Goal: Task Accomplishment & Management: Complete application form

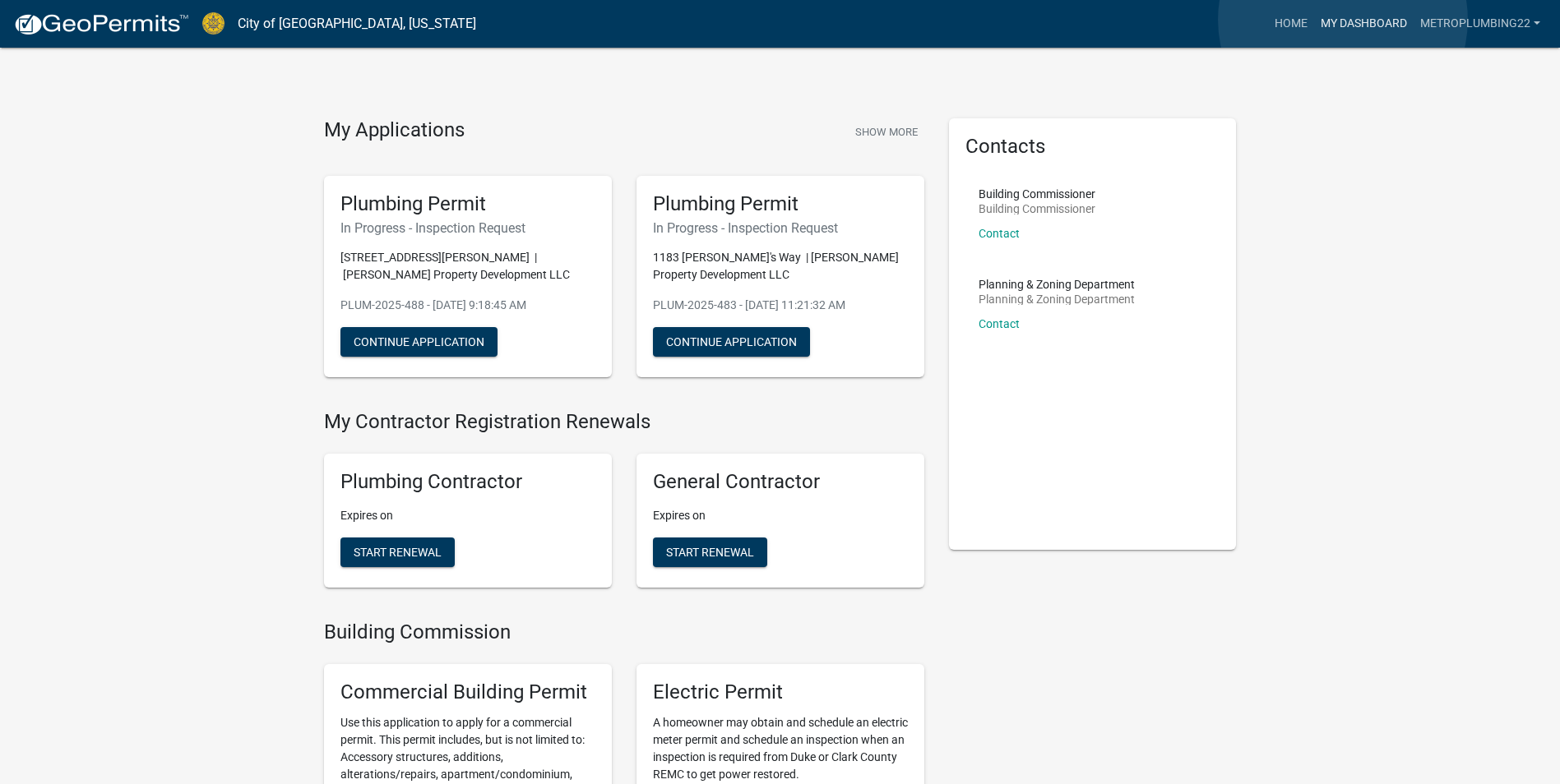
click at [1342, 19] on link "My Dashboard" at bounding box center [1363, 23] width 99 height 31
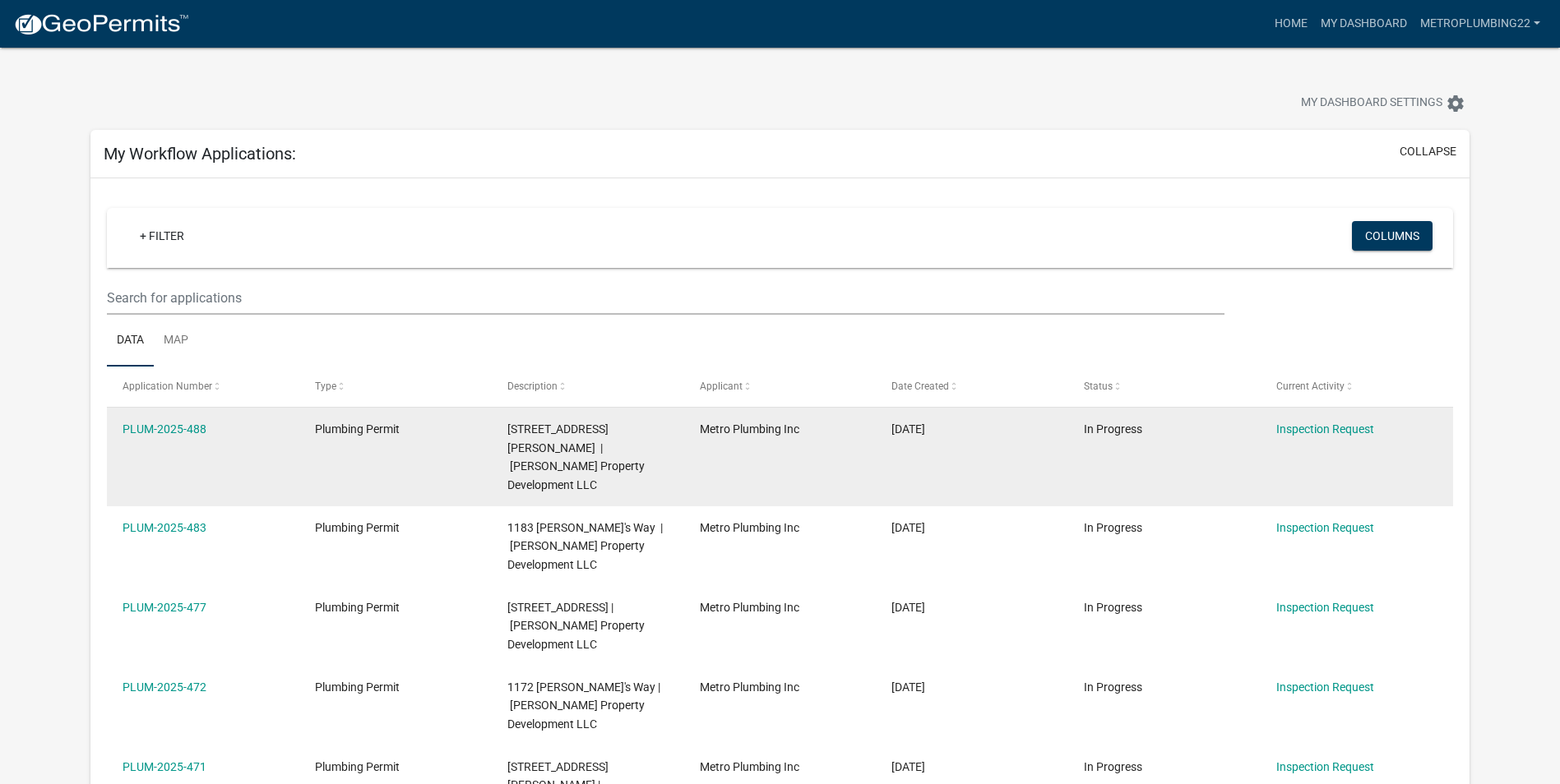
click at [582, 432] on span "[STREET_ADDRESS][PERSON_NAME] | [PERSON_NAME] Property Development LLC" at bounding box center [575, 457] width 137 height 69
click at [166, 426] on link "PLUM-2025-488" at bounding box center [164, 428] width 84 height 13
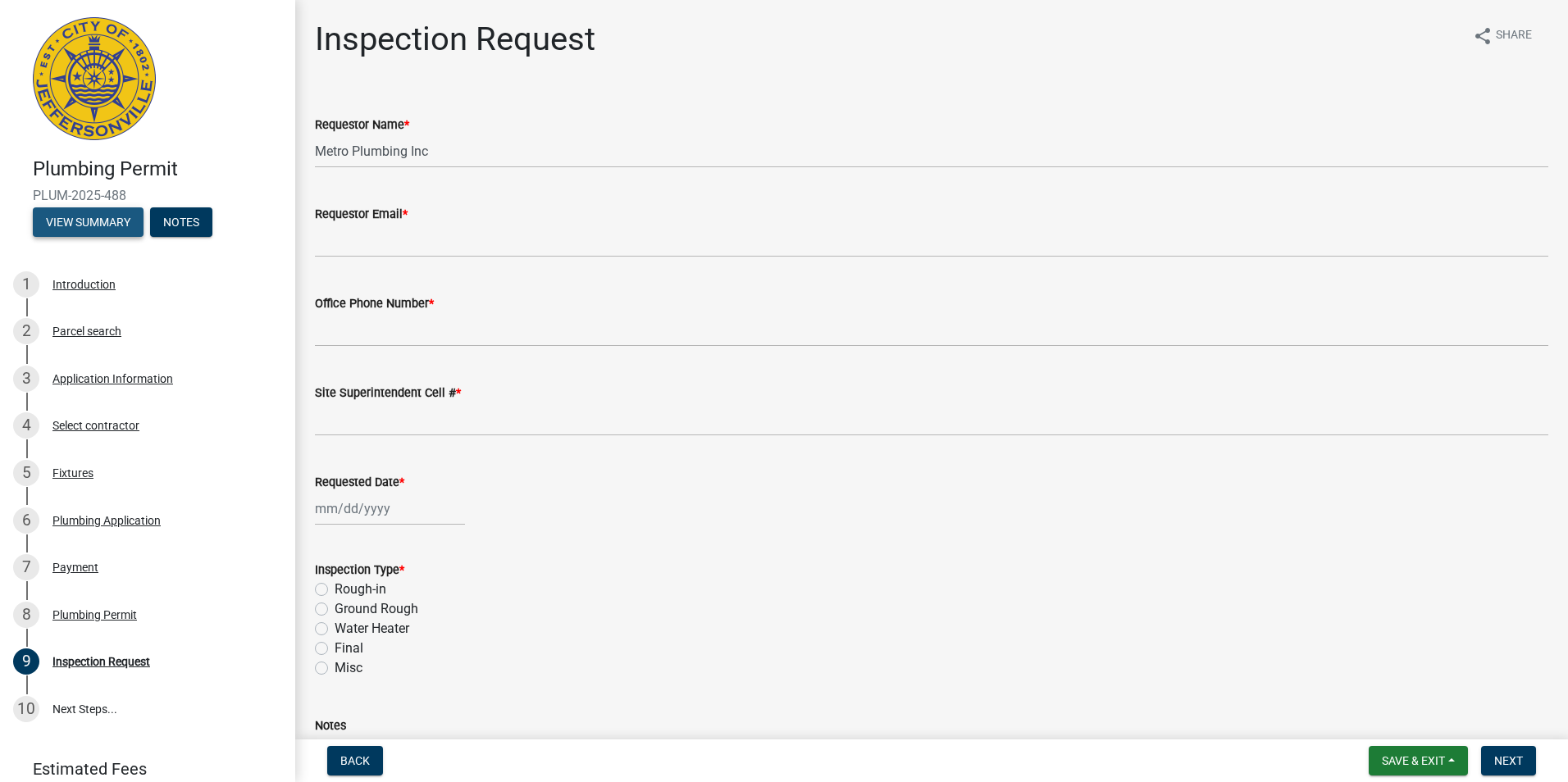
click at [111, 220] on button "View Summary" at bounding box center [87, 222] width 110 height 29
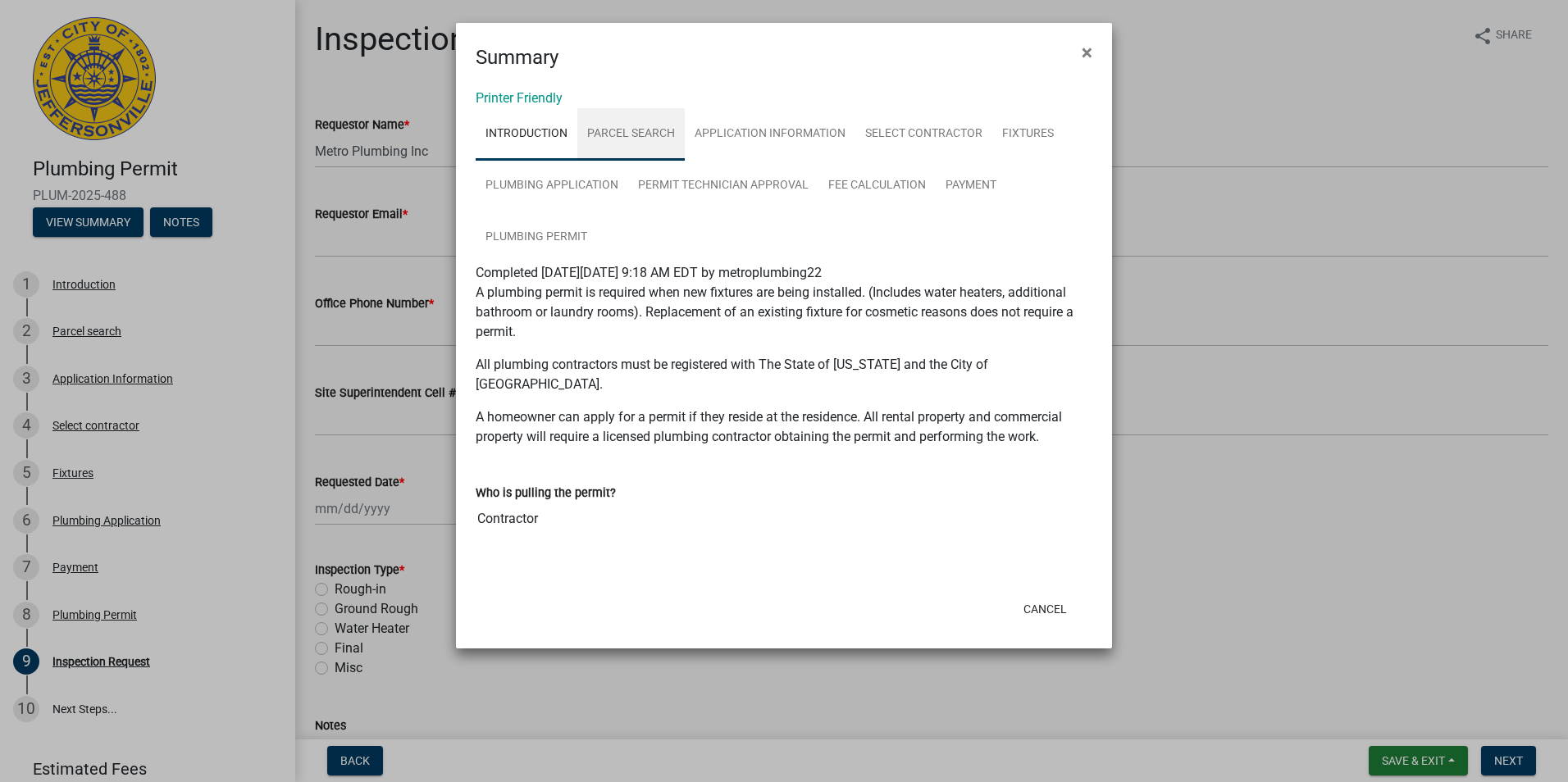
click at [661, 132] on link "Parcel search" at bounding box center [631, 134] width 108 height 52
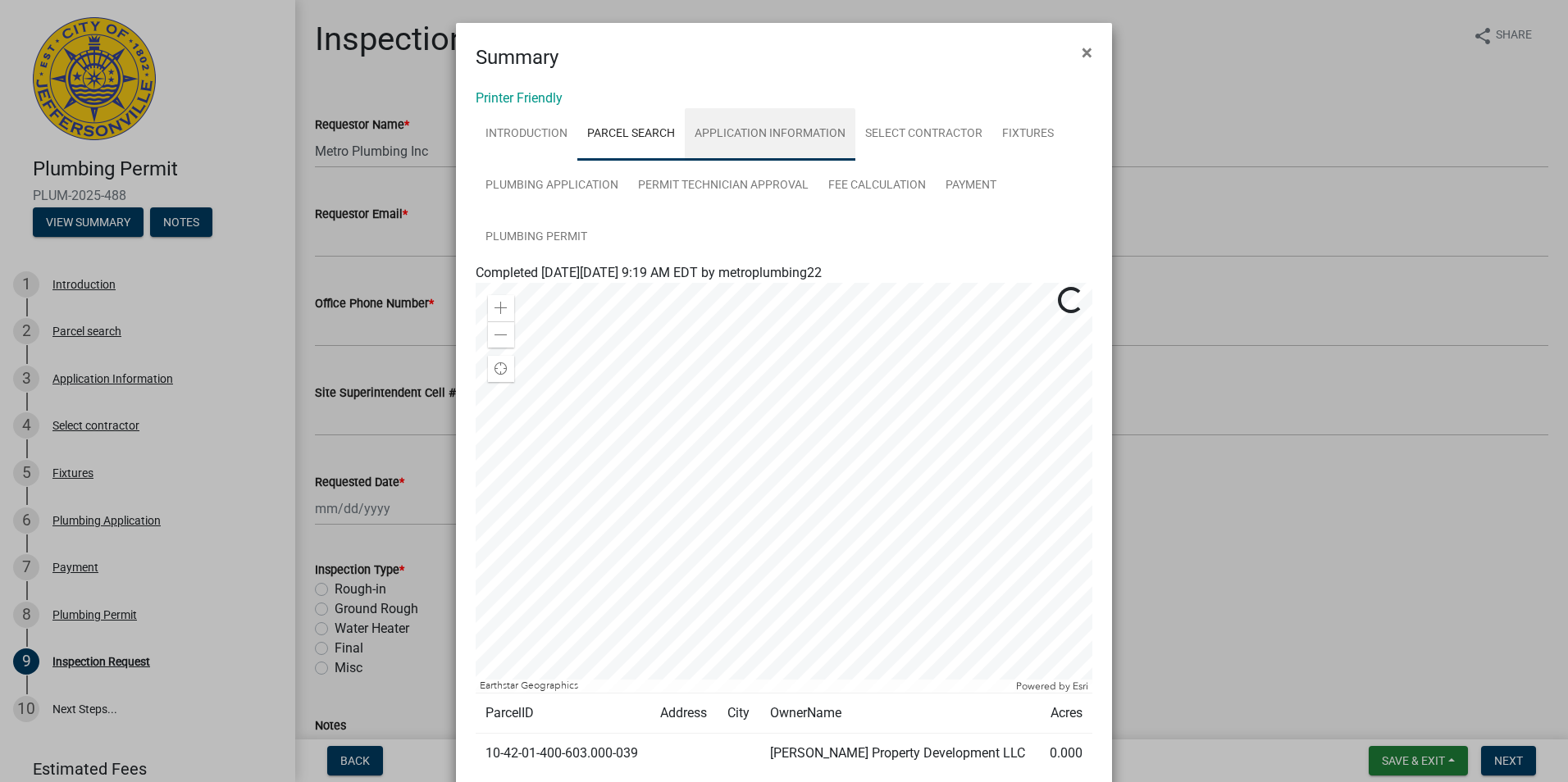
click at [727, 132] on link "Application Information" at bounding box center [769, 134] width 170 height 52
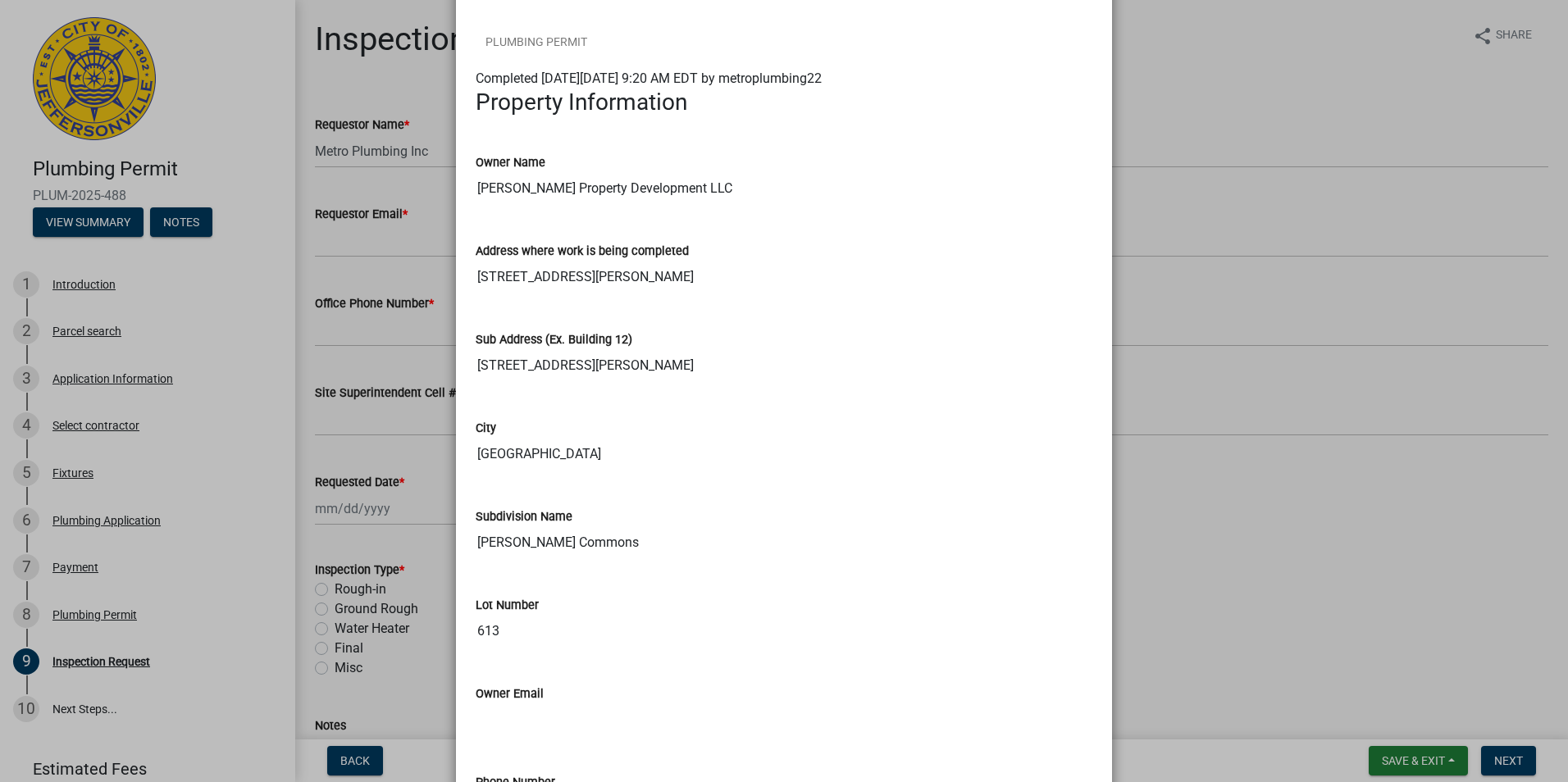
scroll to position [82, 0]
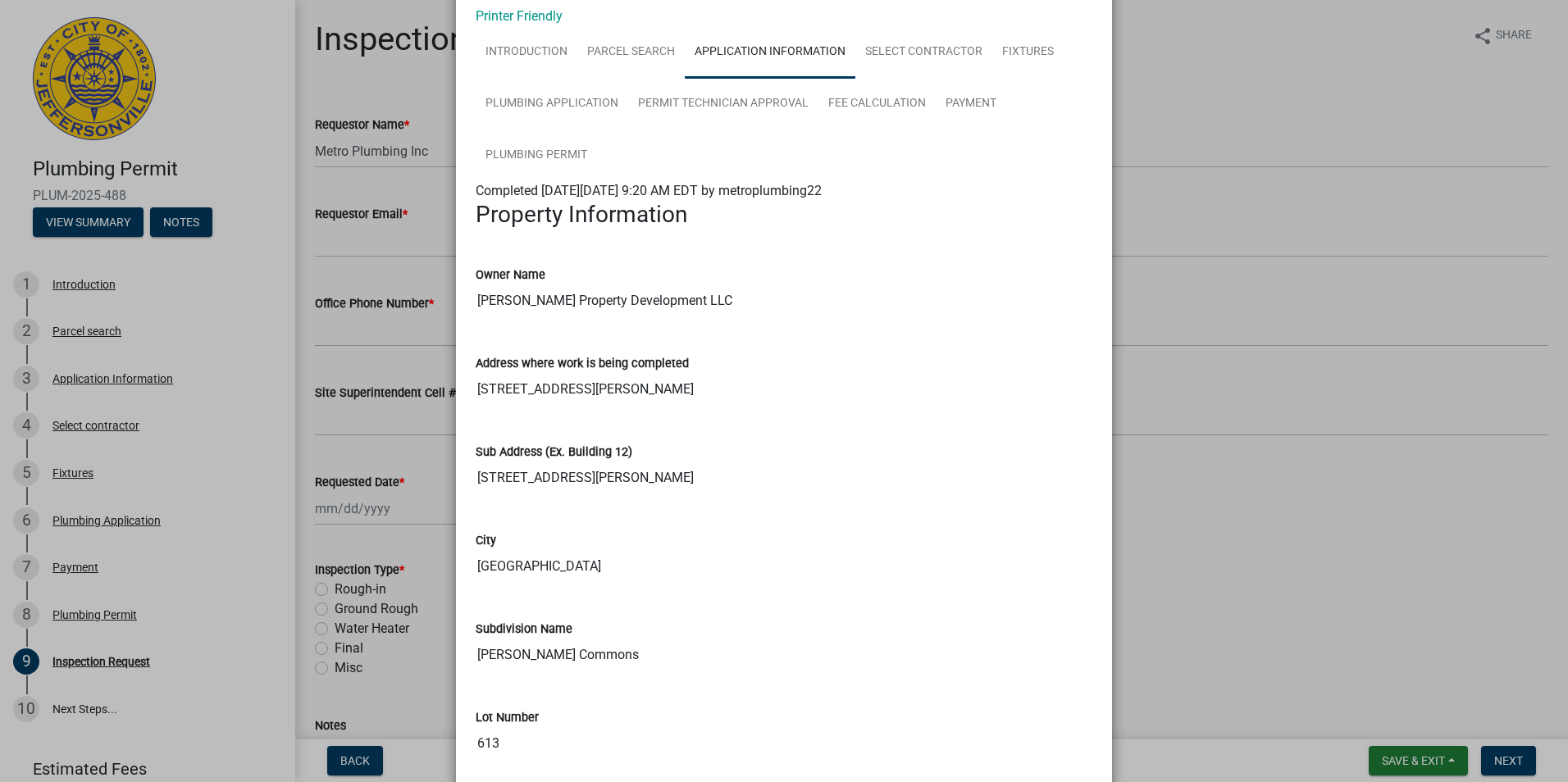
drag, startPoint x: 1436, startPoint y: 771, endPoint x: 1437, endPoint y: 761, distance: 10.0
click at [1436, 763] on ngb-modal-window "Summary × Printer Friendly Introduction Parcel search Application Information S…" at bounding box center [784, 391] width 1568 height 782
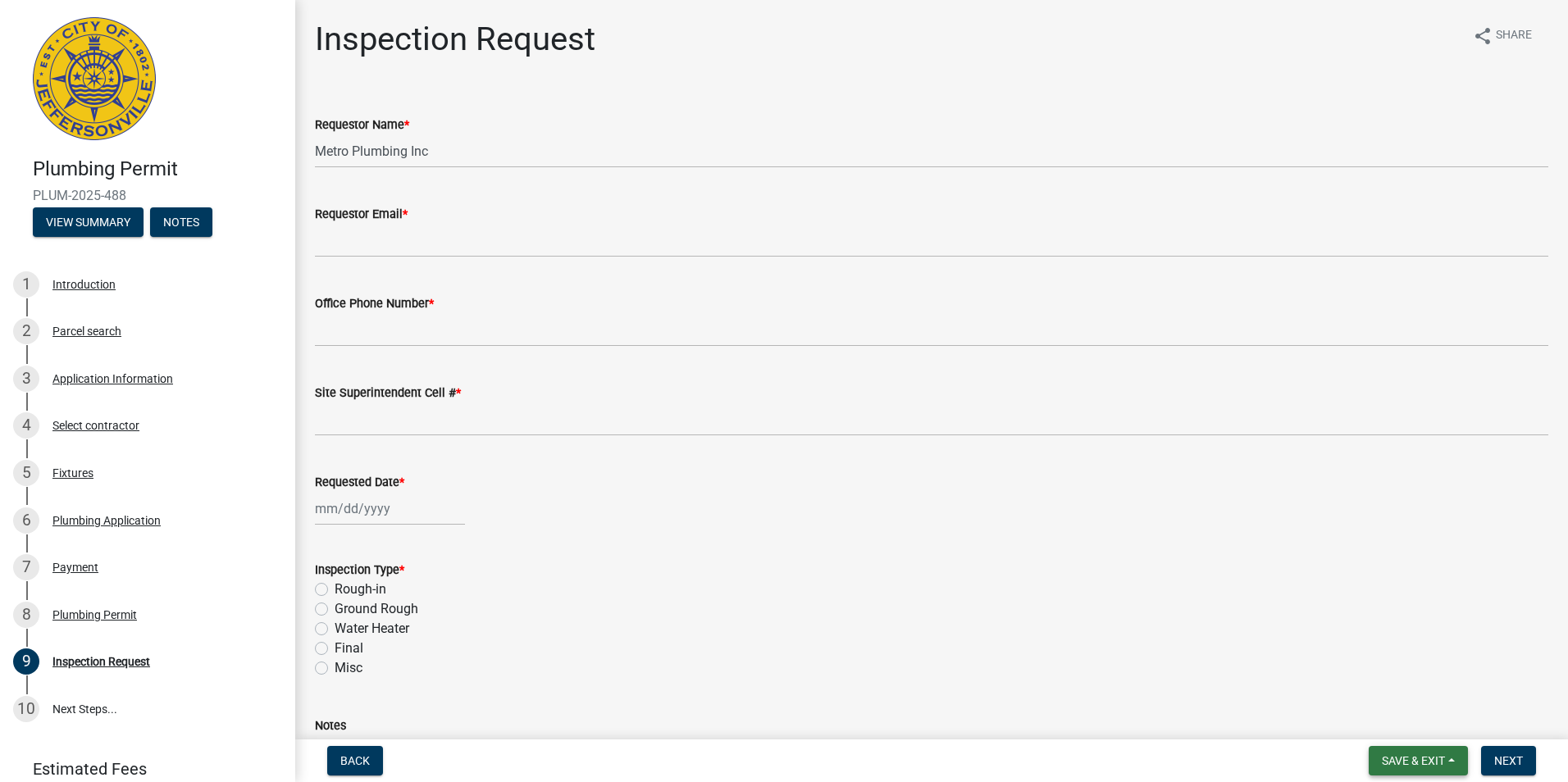
click at [1448, 756] on button "Save & Exit" at bounding box center [1418, 760] width 99 height 29
click at [1377, 718] on button "Save & Exit" at bounding box center [1402, 718] width 132 height 40
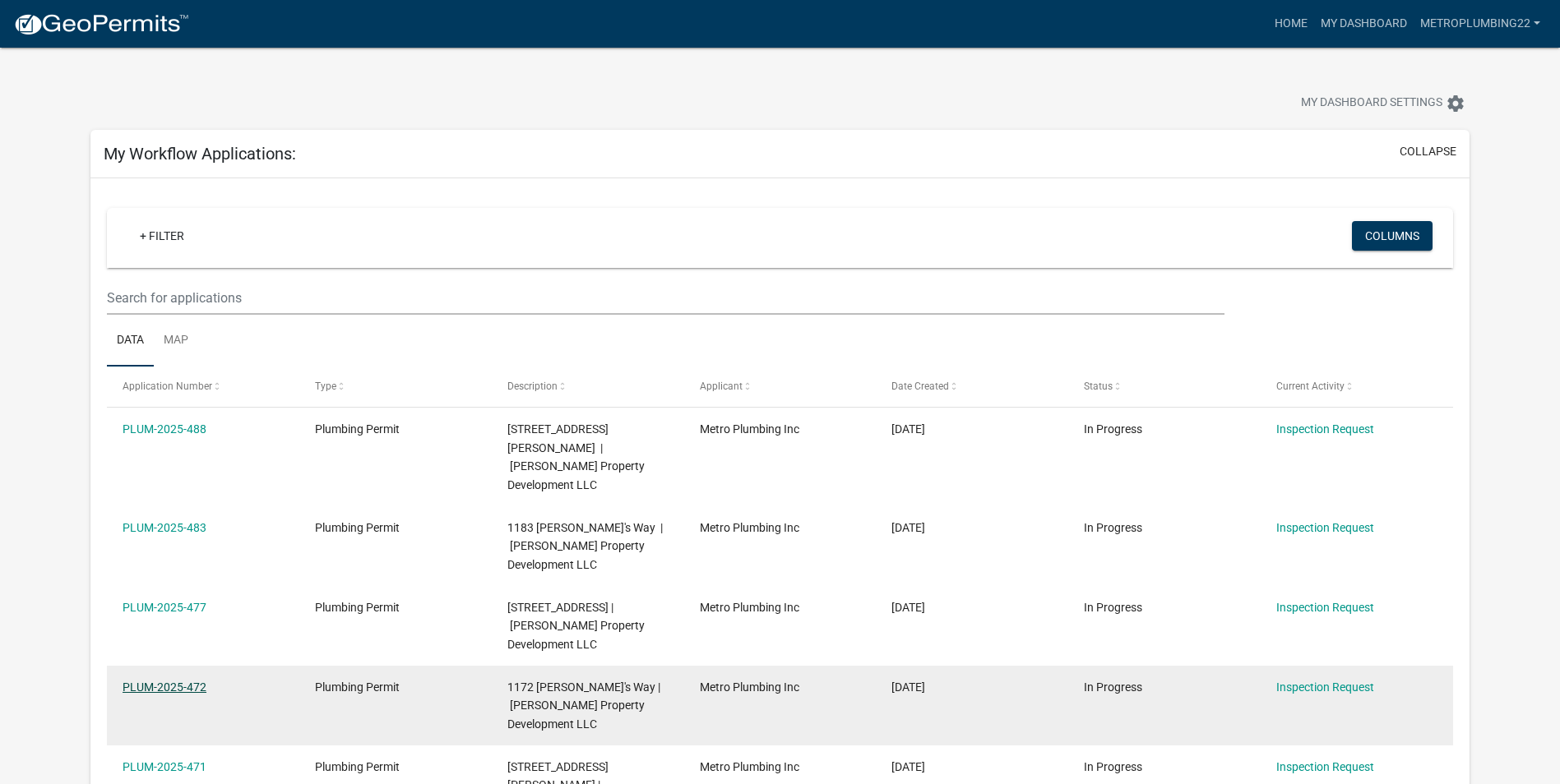
click at [138, 680] on link "PLUM-2025-472" at bounding box center [164, 687] width 84 height 13
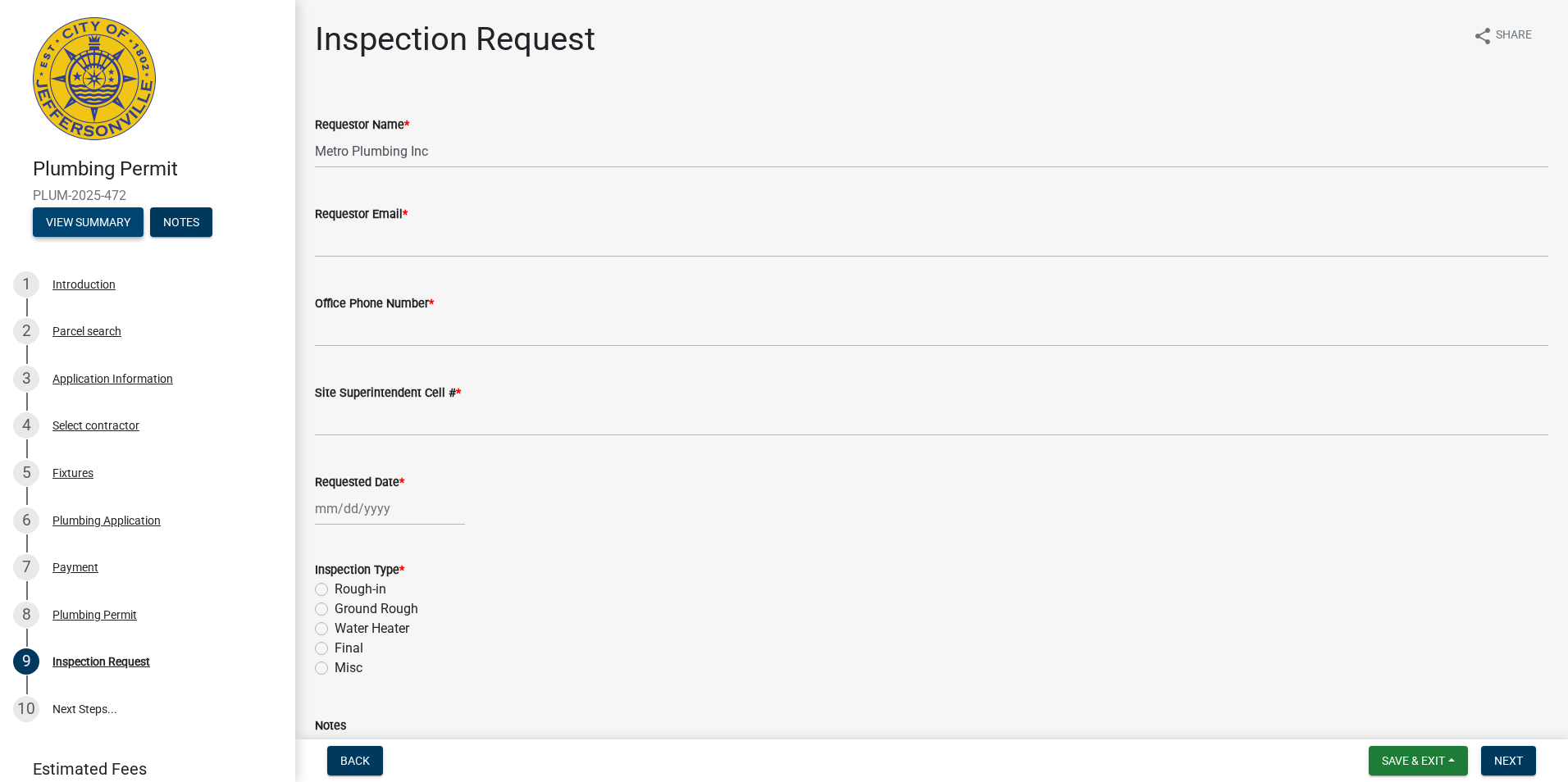
click at [126, 212] on button "View Summary" at bounding box center [87, 222] width 110 height 29
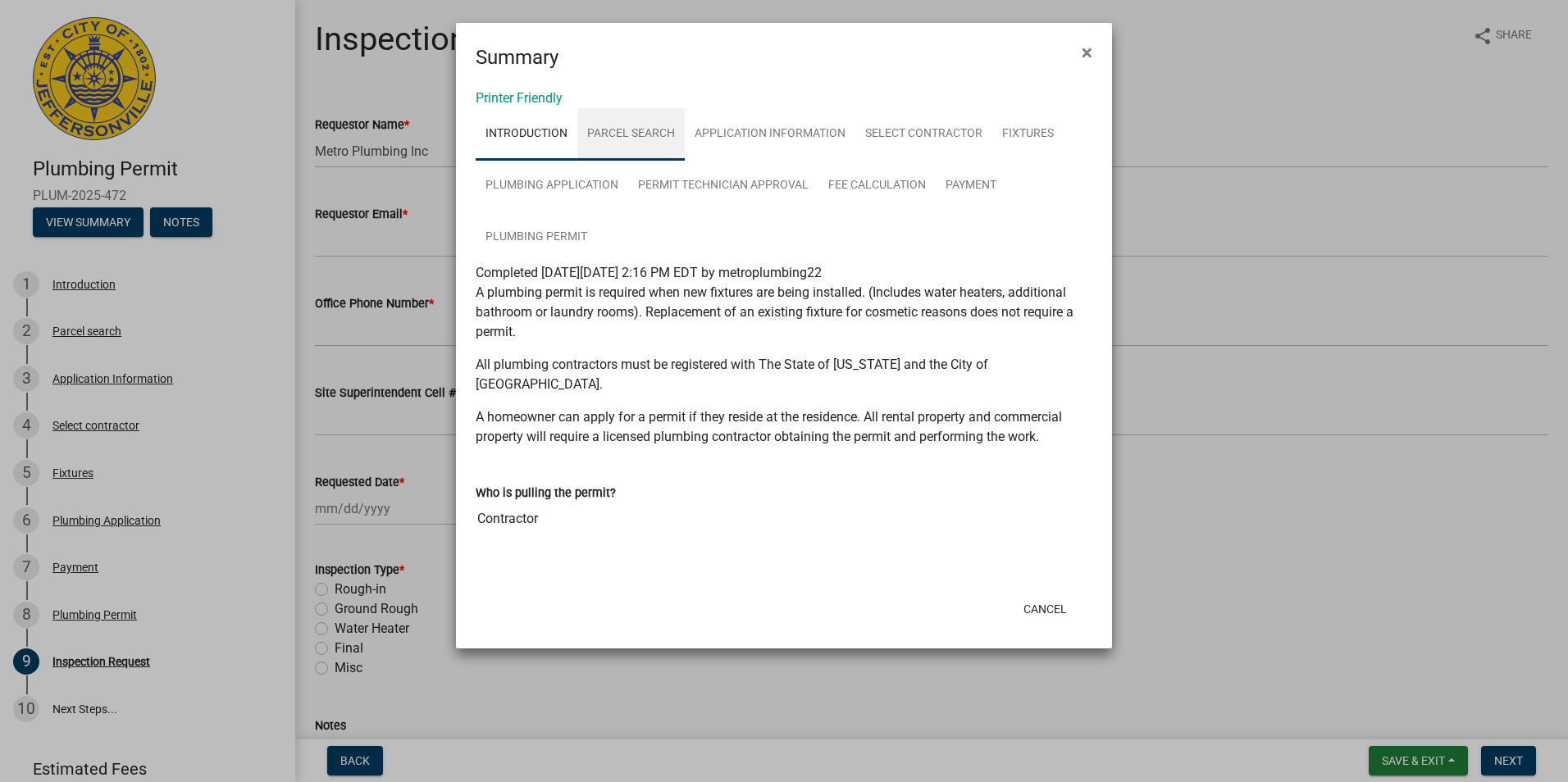
click at [656, 136] on link "Parcel search" at bounding box center [631, 134] width 108 height 52
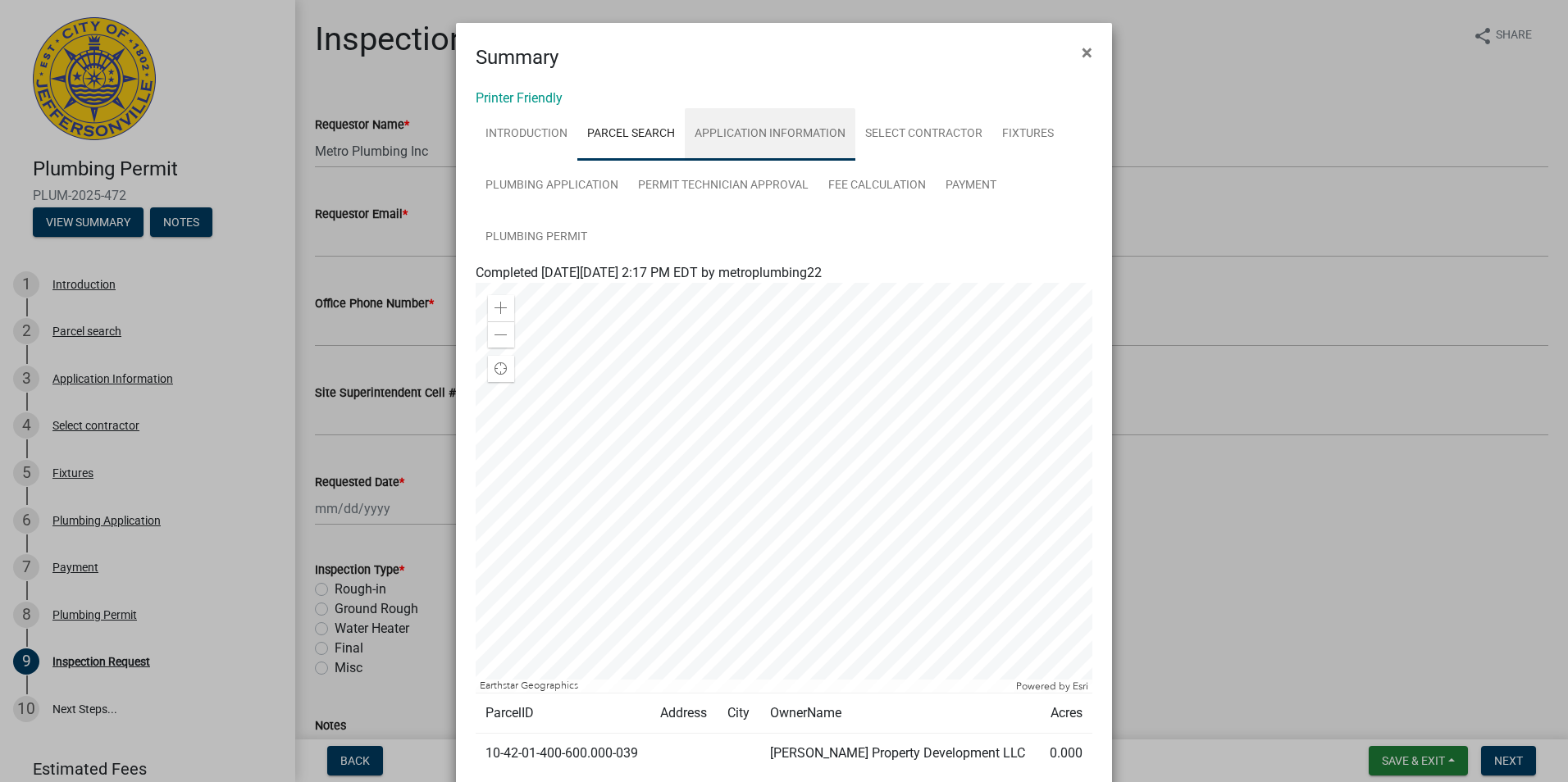
click at [752, 135] on link "Application Information" at bounding box center [769, 134] width 170 height 52
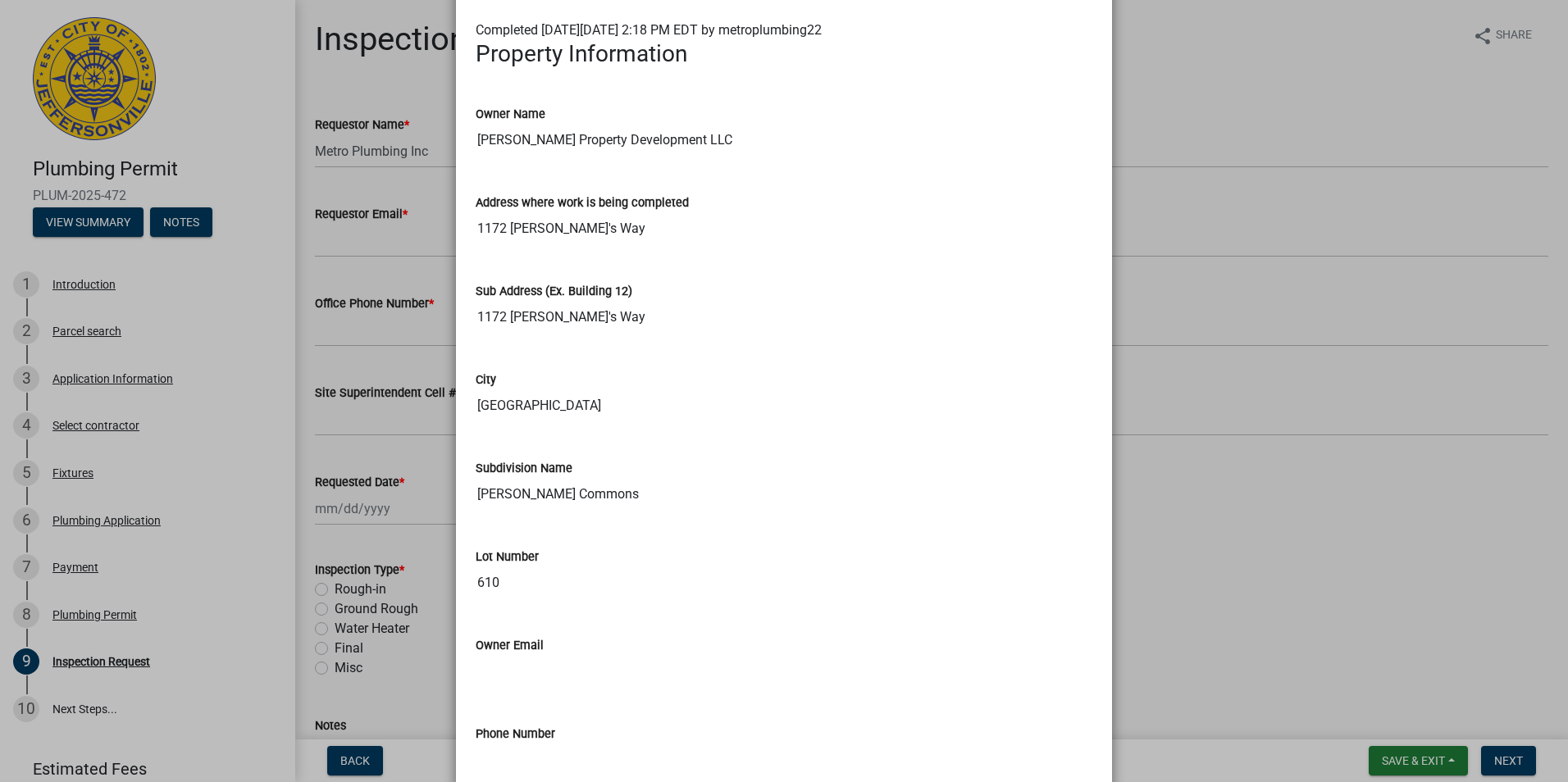
scroll to position [246, 0]
click at [1190, 310] on ngb-modal-window "Summary × Printer Friendly Introduction Parcel search Application Information S…" at bounding box center [784, 391] width 1568 height 782
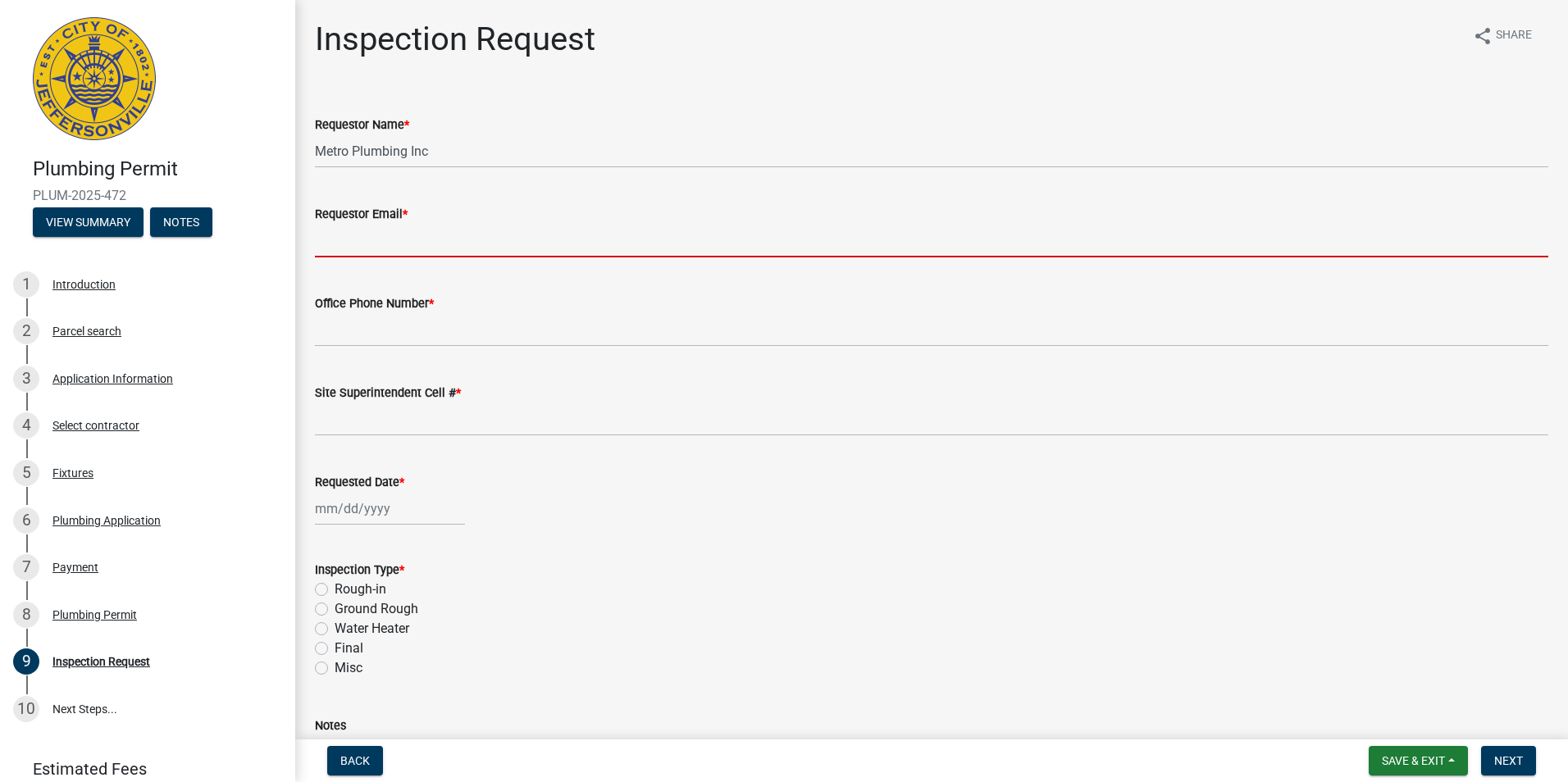
click at [479, 245] on input "Requestor Email *" at bounding box center [931, 241] width 1233 height 34
type input "M"
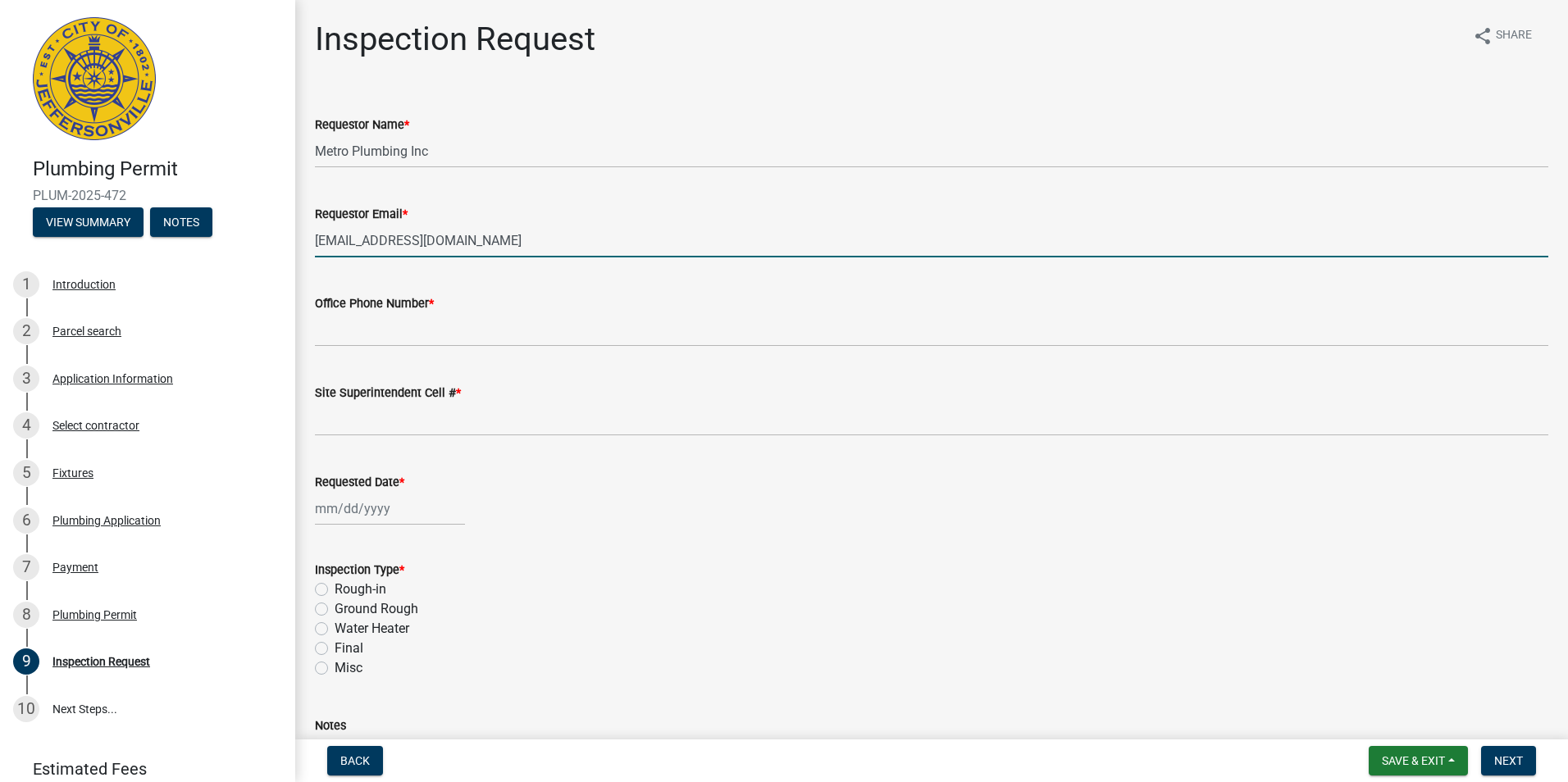
type input "[EMAIL_ADDRESS][DOMAIN_NAME]"
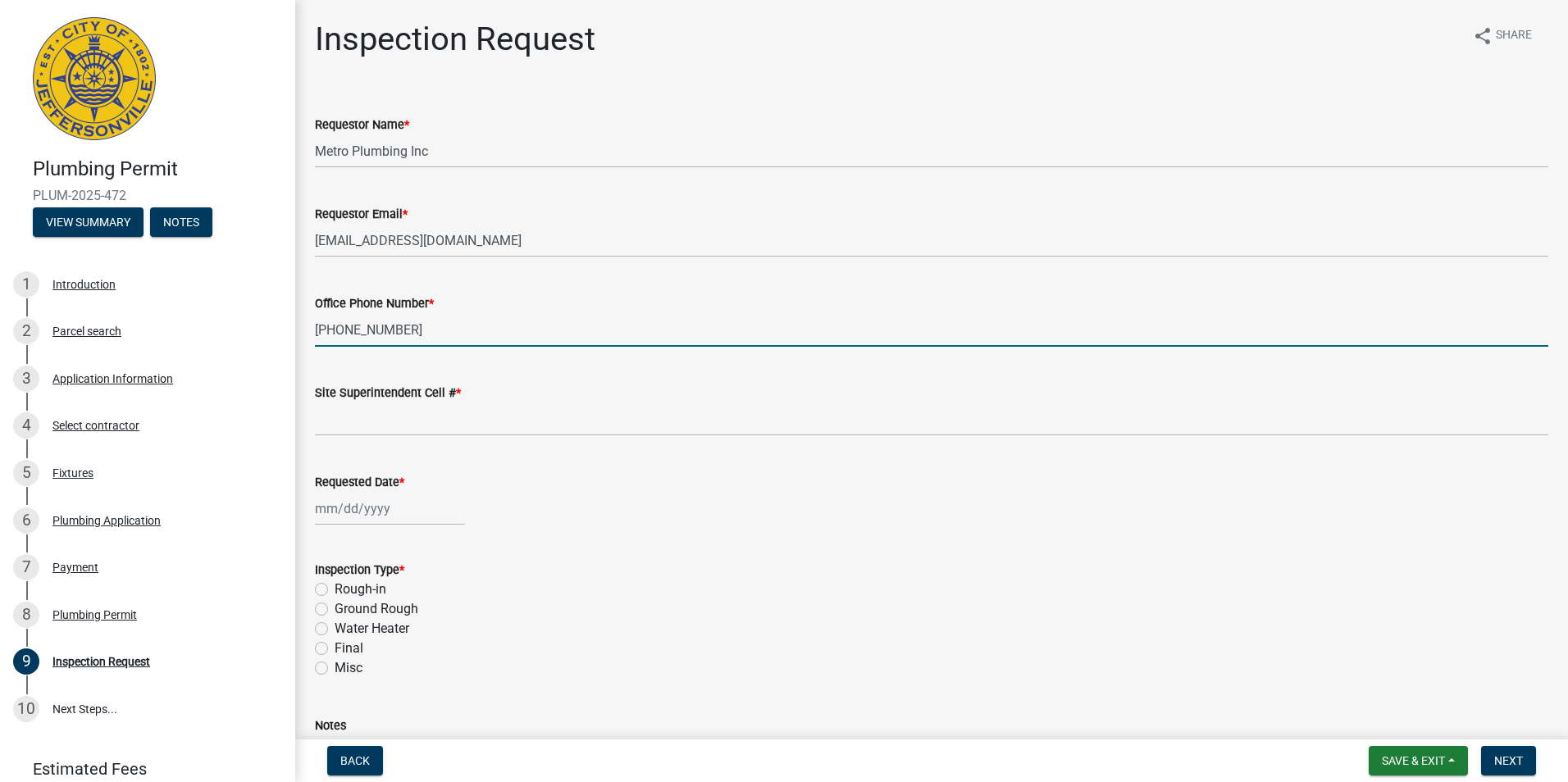
type input "[PHONE_NUMBER]"
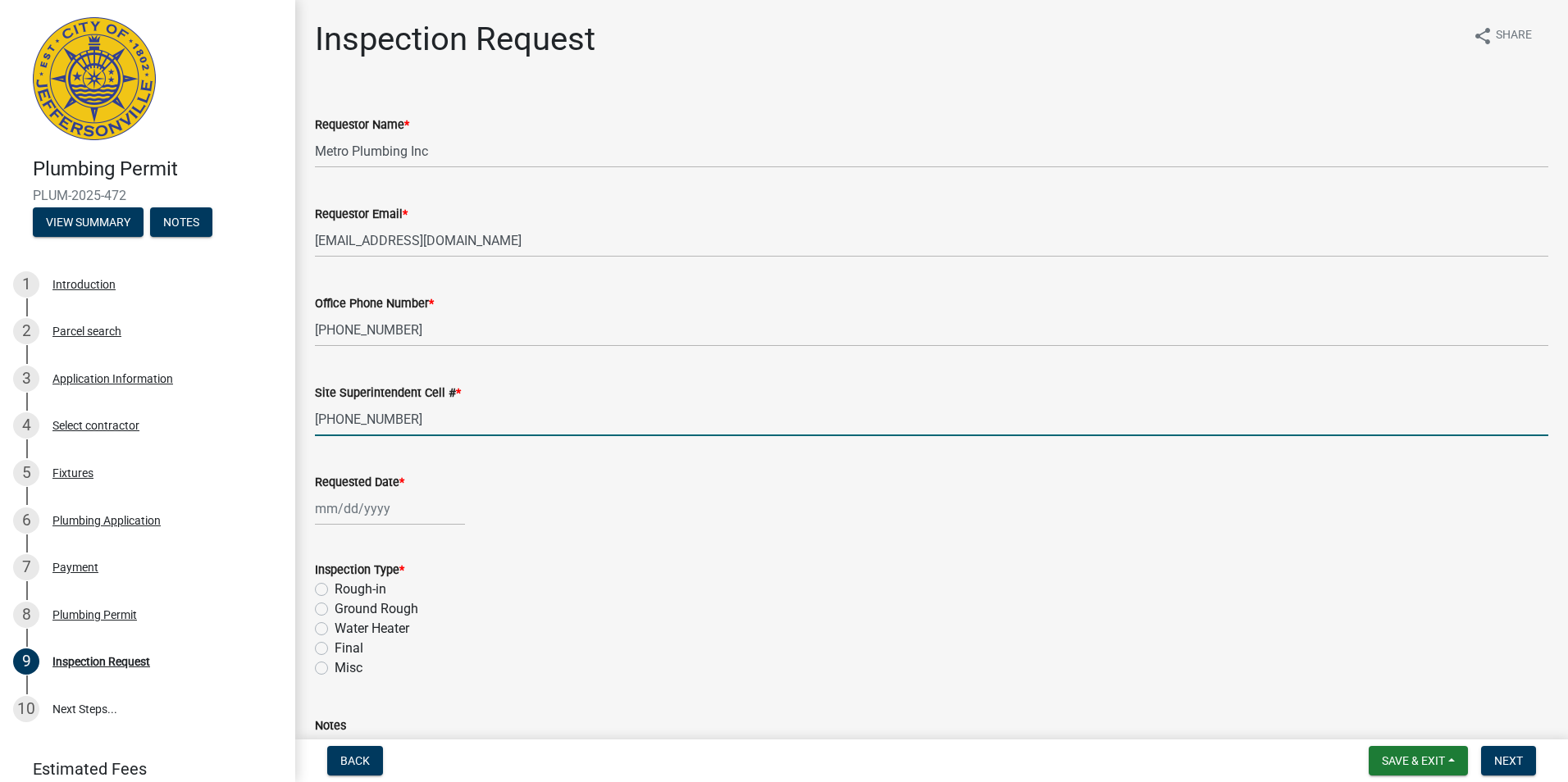
type input "[PHONE_NUMBER]"
select select "9"
select select "2025"
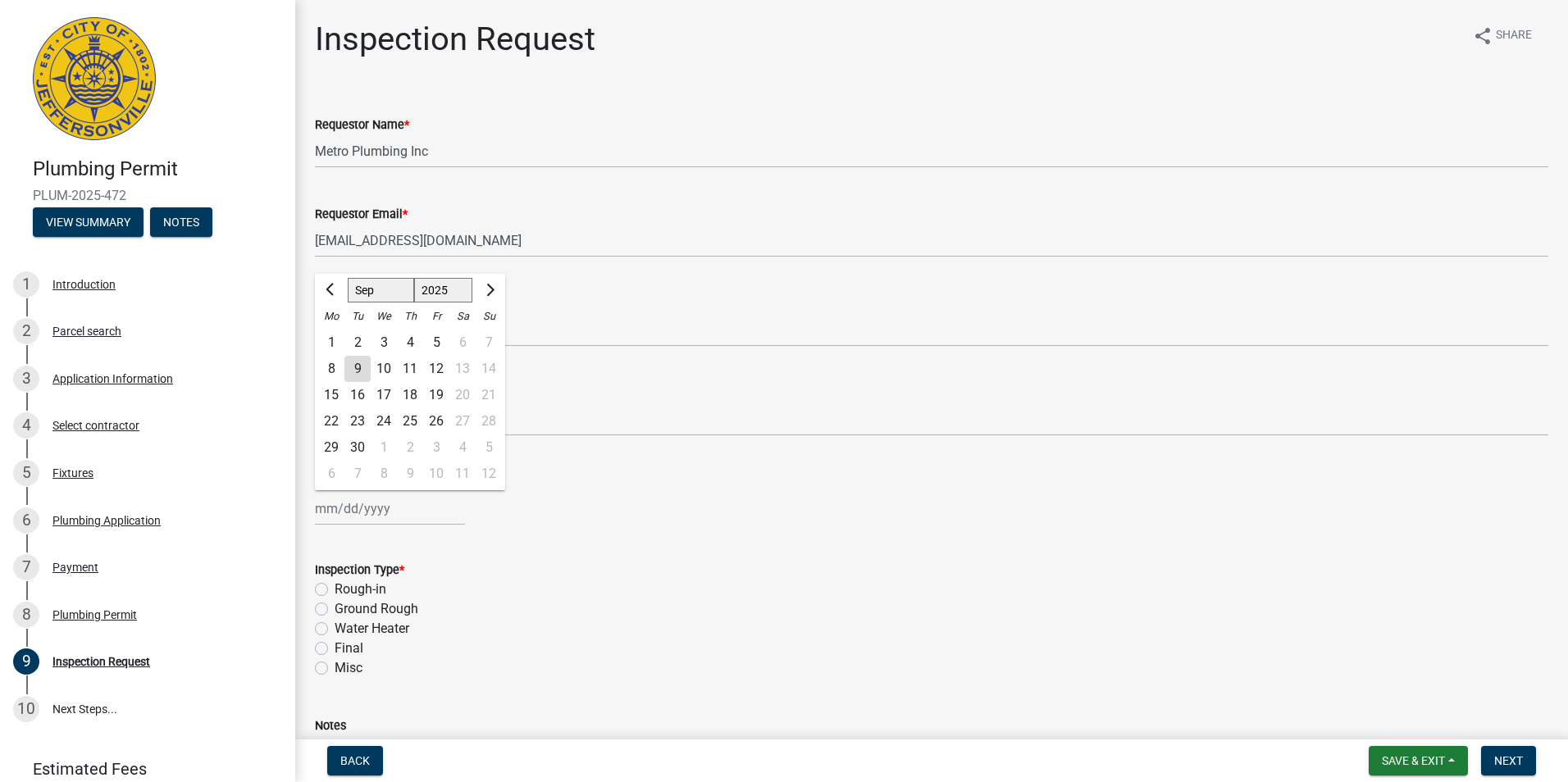
click at [325, 507] on input "Requested Date *" at bounding box center [390, 508] width 150 height 34
click at [386, 371] on div "10" at bounding box center [384, 369] width 26 height 26
type input "[DATE]"
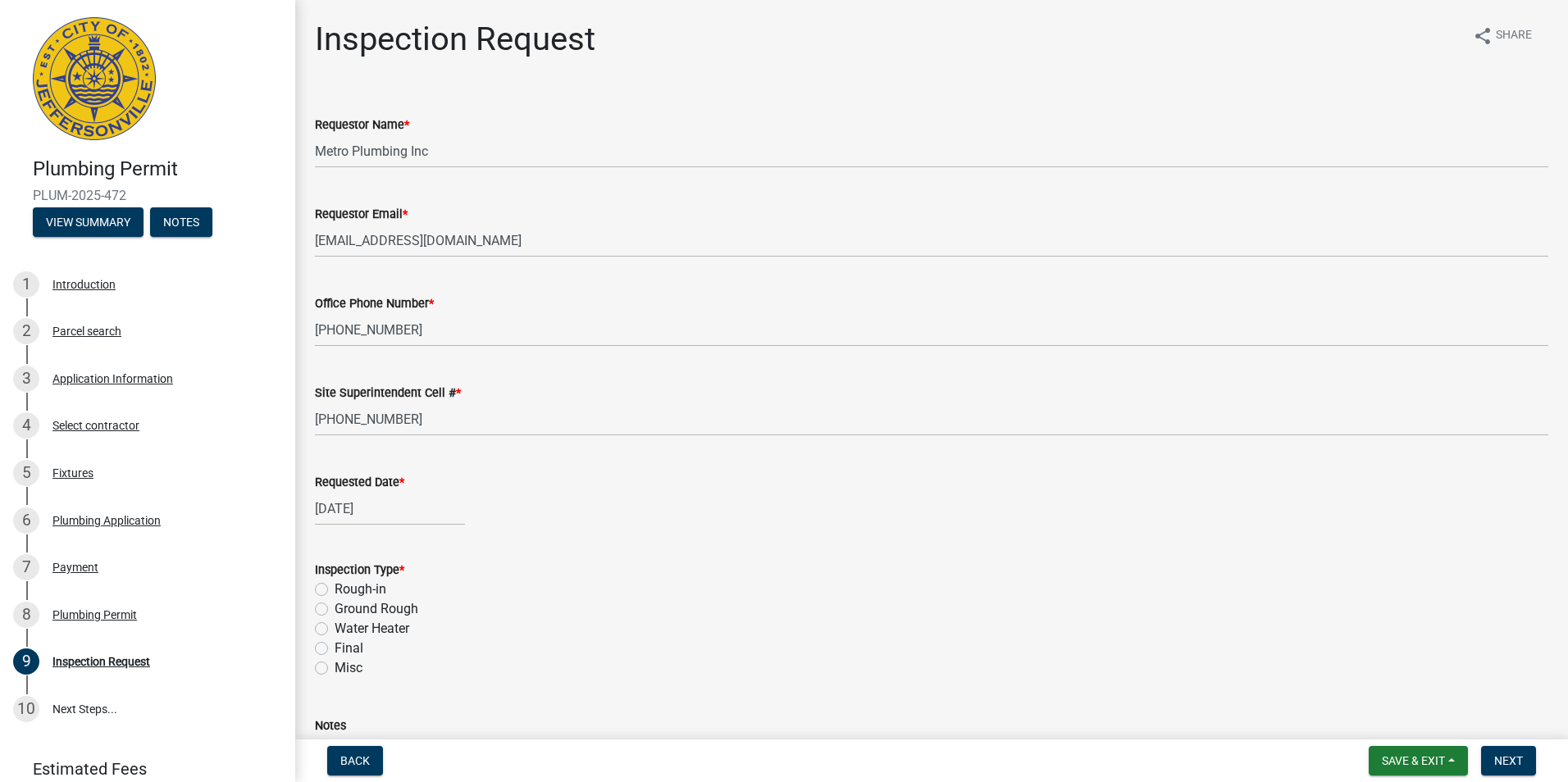
click at [335, 611] on label "Ground Rough" at bounding box center [376, 609] width 84 height 19
click at [335, 610] on input "Ground Rough" at bounding box center [340, 605] width 11 height 11
radio input "true"
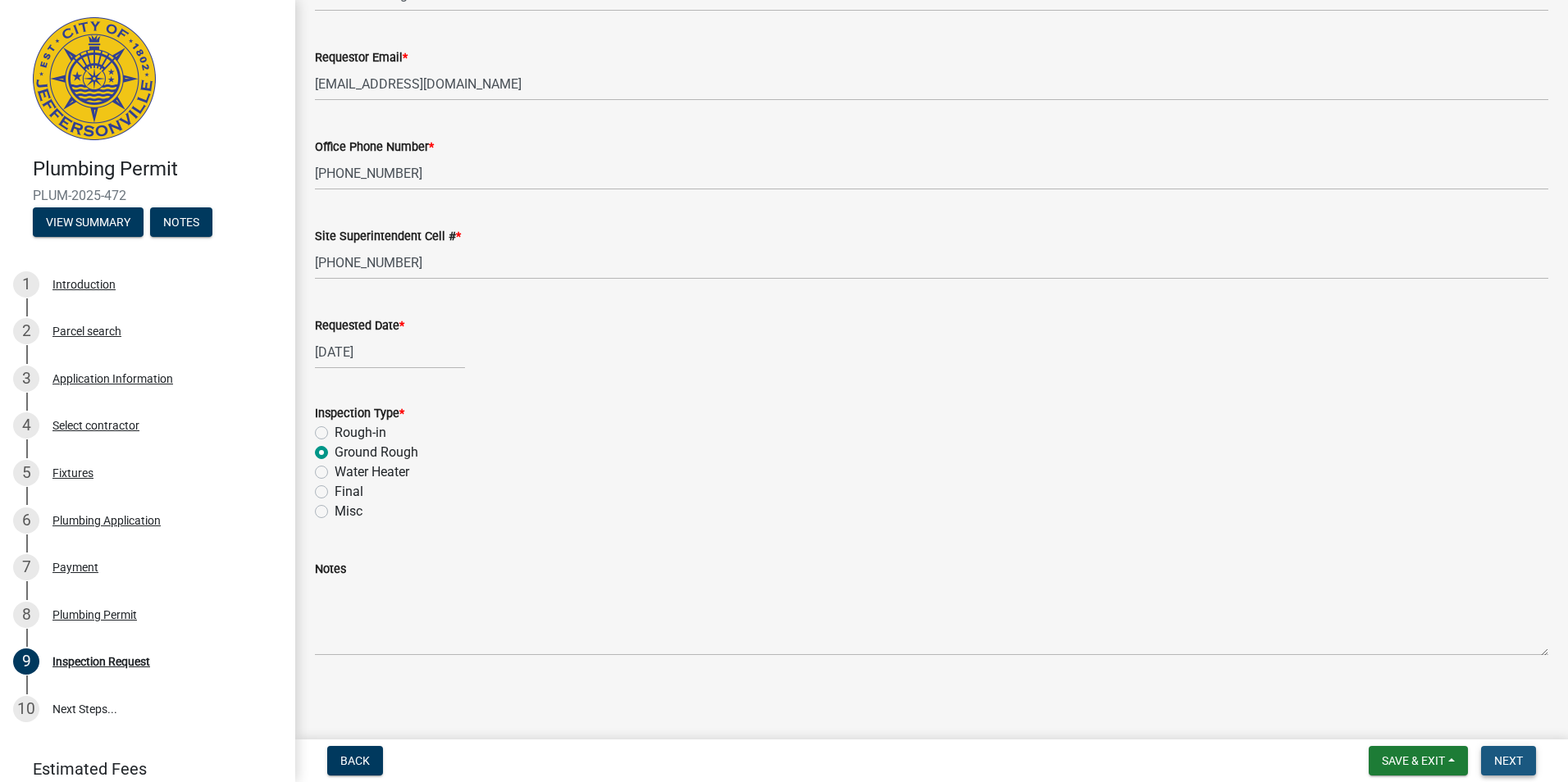
click at [1516, 764] on span "Next" at bounding box center [1508, 760] width 29 height 13
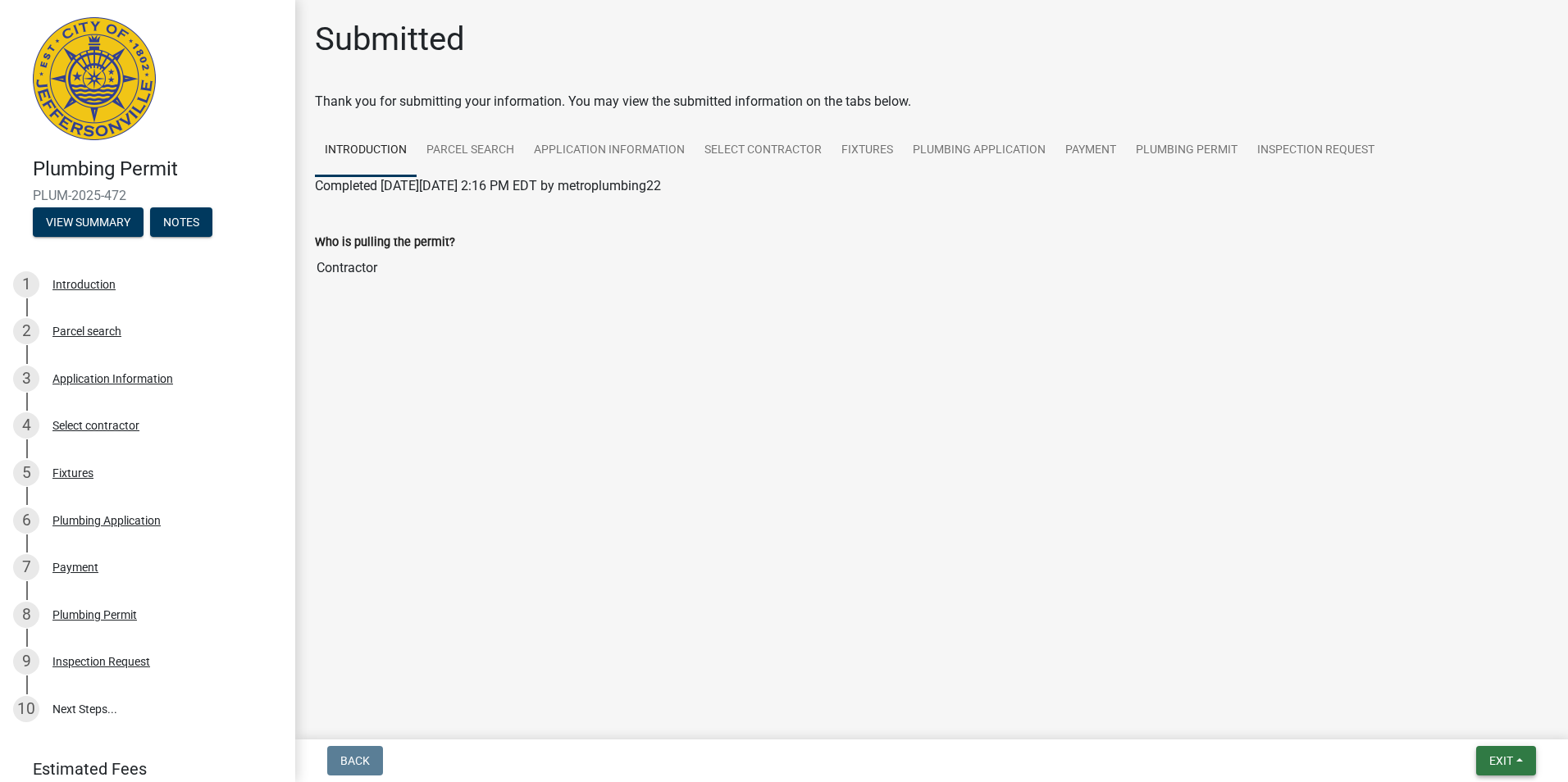
drag, startPoint x: 1506, startPoint y: 762, endPoint x: 1492, endPoint y: 755, distance: 15.7
click at [1506, 761] on span "Exit" at bounding box center [1500, 760] width 24 height 13
click at [1459, 714] on button "Save & Exit" at bounding box center [1470, 718] width 132 height 40
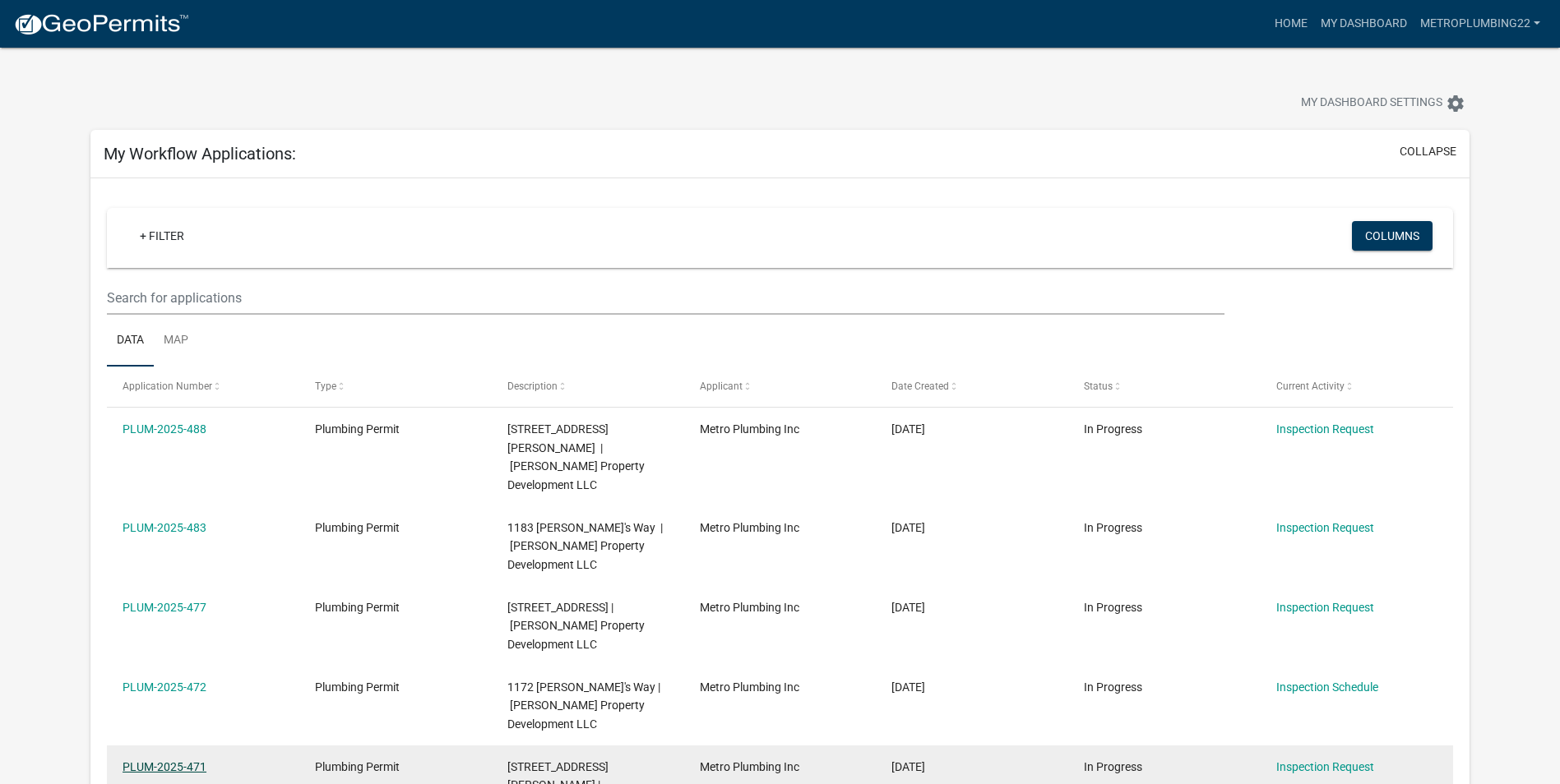
click at [171, 760] on link "PLUM-2025-471" at bounding box center [164, 766] width 84 height 13
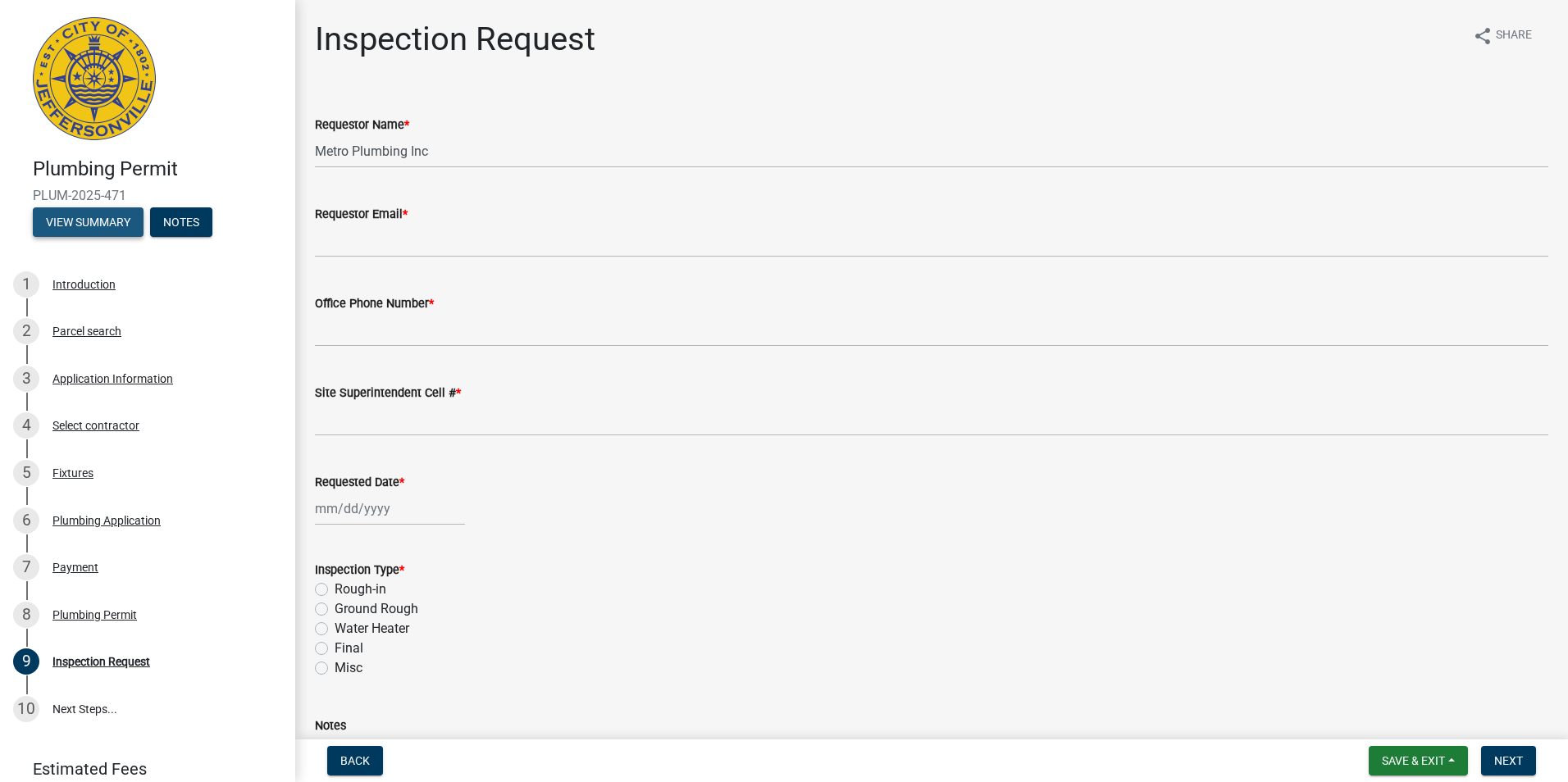
click at [79, 225] on button "View Summary" at bounding box center [87, 222] width 110 height 29
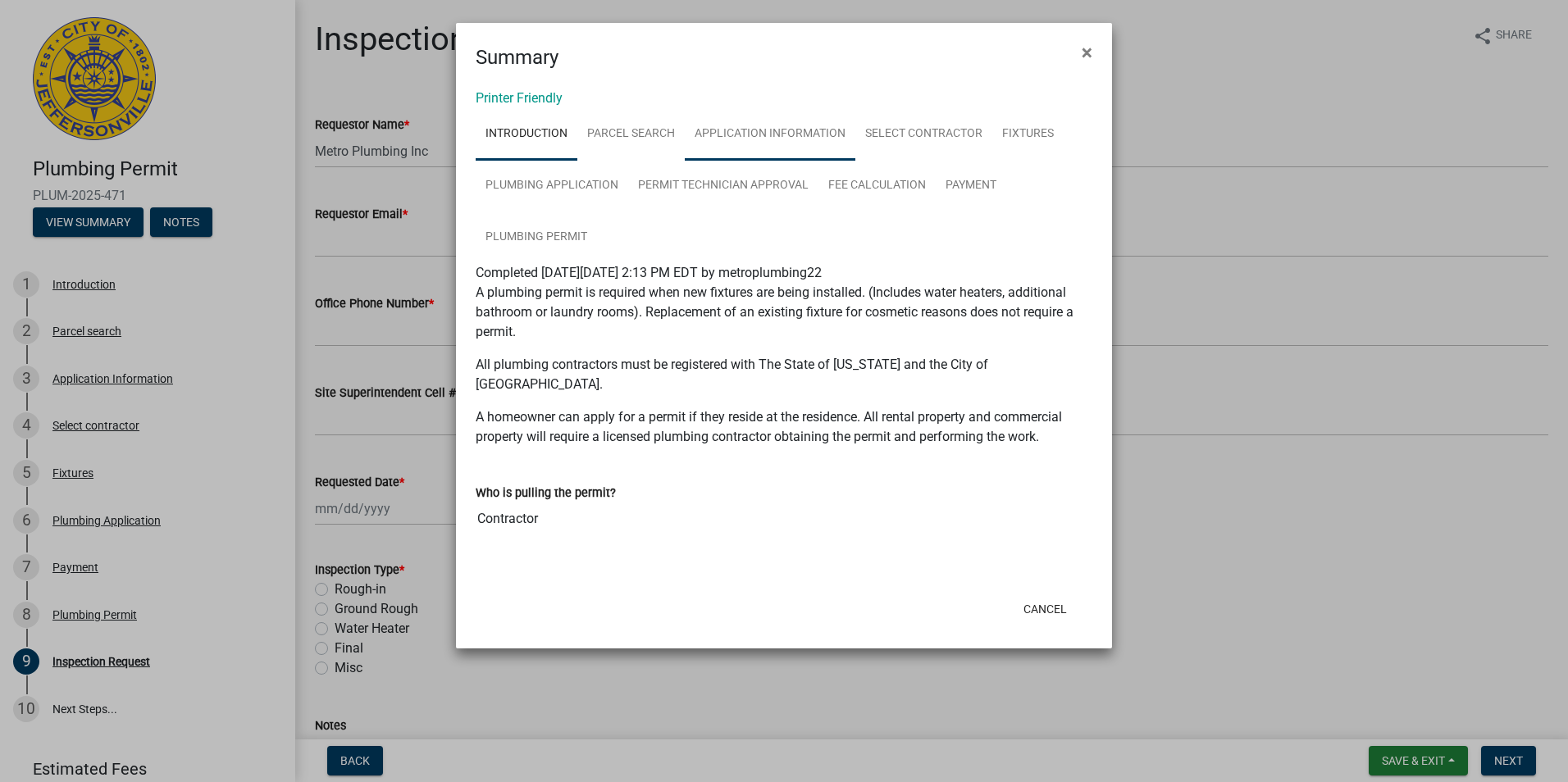
click at [720, 132] on link "Application Information" at bounding box center [769, 134] width 170 height 52
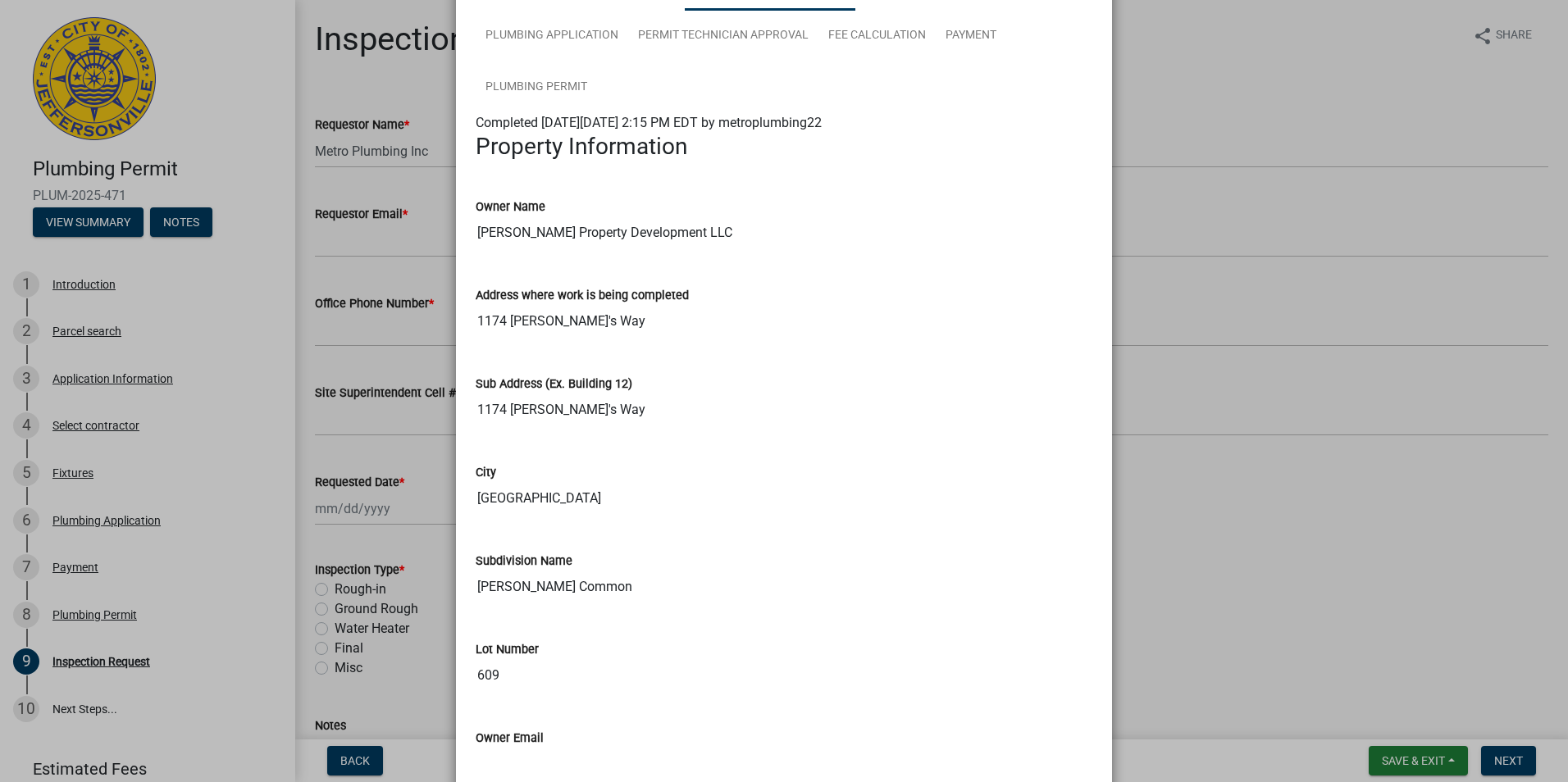
scroll to position [164, 0]
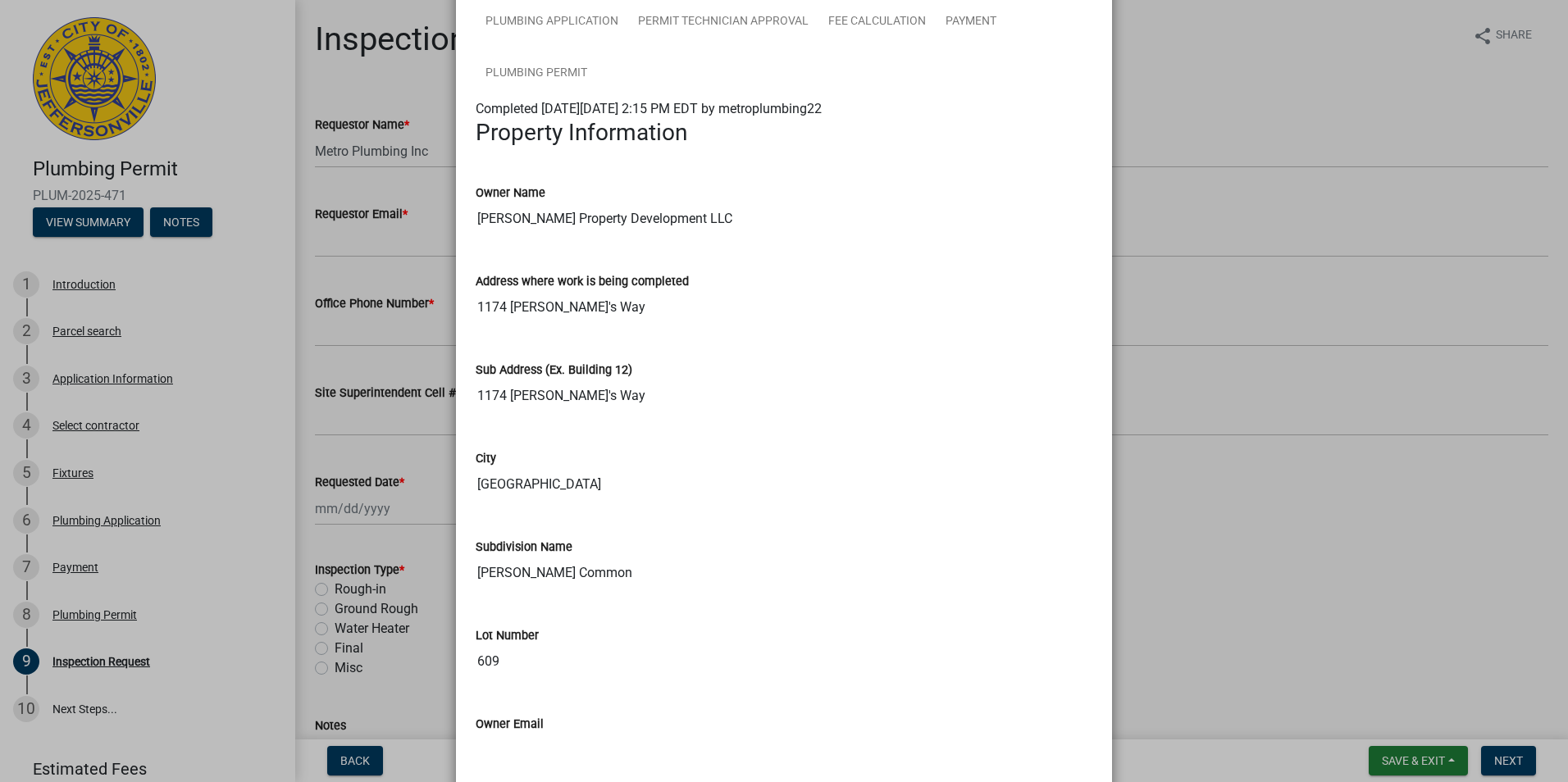
drag, startPoint x: 1305, startPoint y: 129, endPoint x: 1082, endPoint y: 172, distance: 227.1
click at [1304, 130] on ngb-modal-window "Summary × Printer Friendly Introduction Parcel search Application Information S…" at bounding box center [784, 391] width 1568 height 782
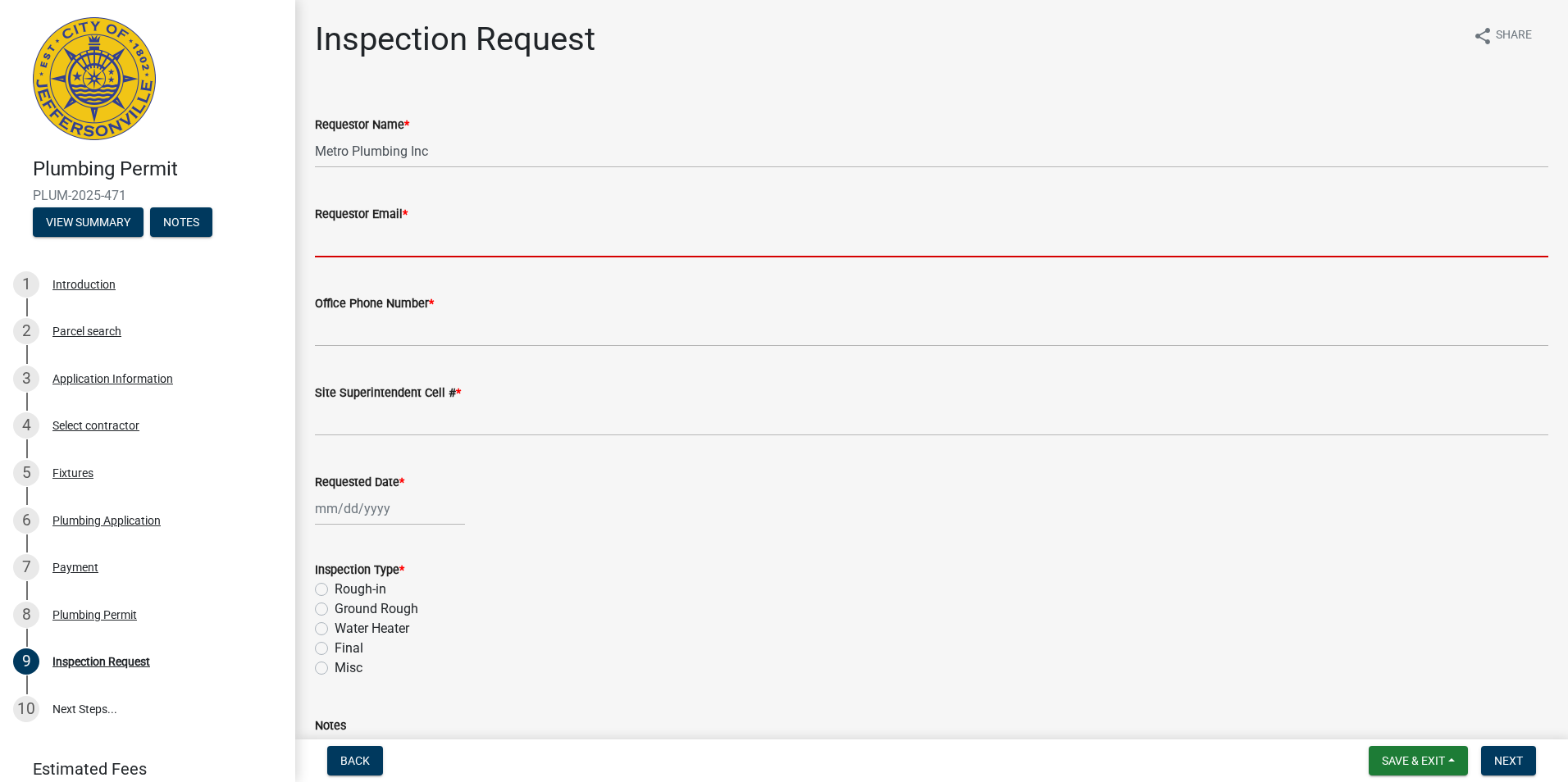
click at [416, 244] on input "Requestor Email *" at bounding box center [931, 241] width 1233 height 34
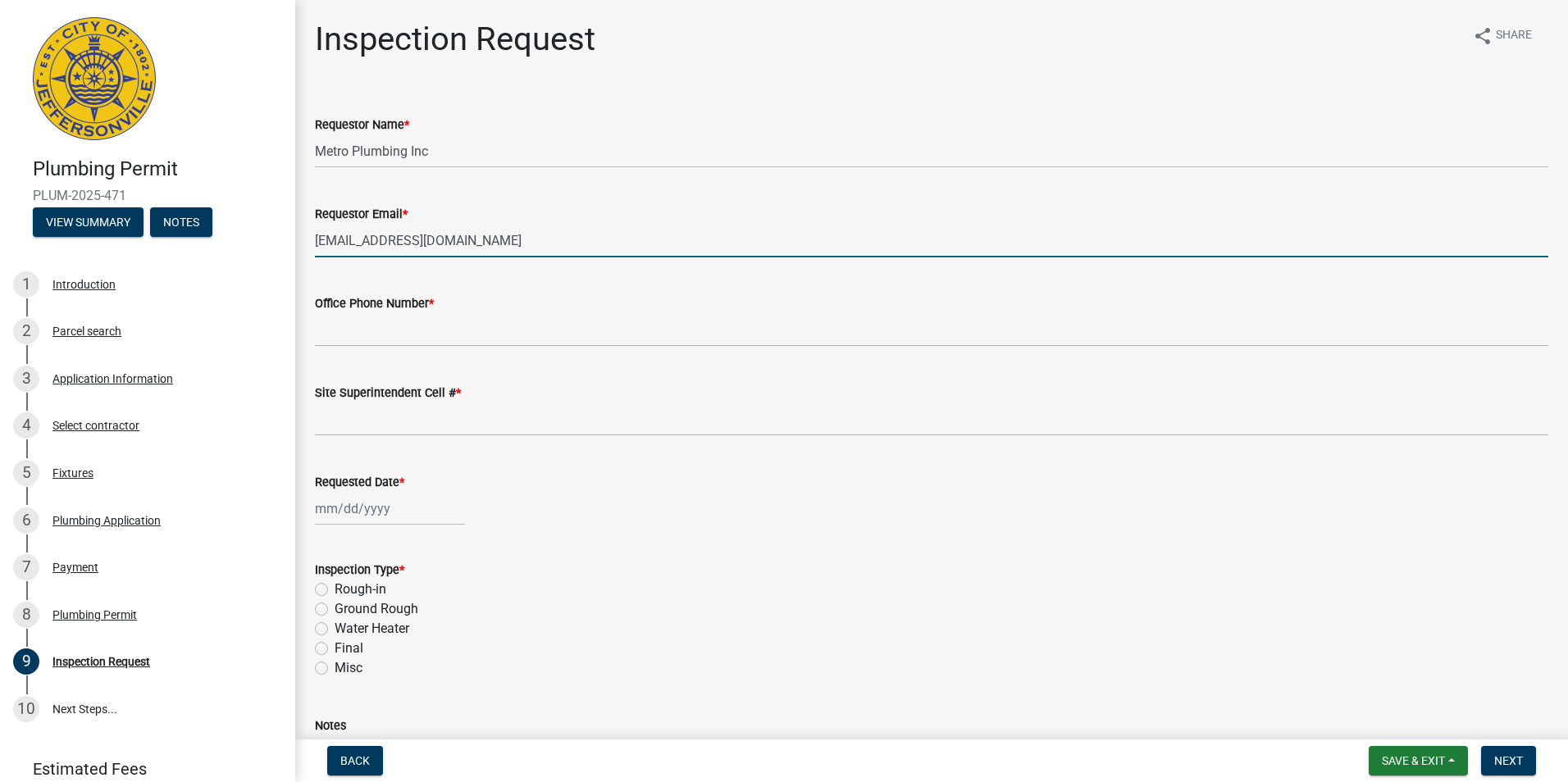
type input "[EMAIL_ADDRESS][DOMAIN_NAME]"
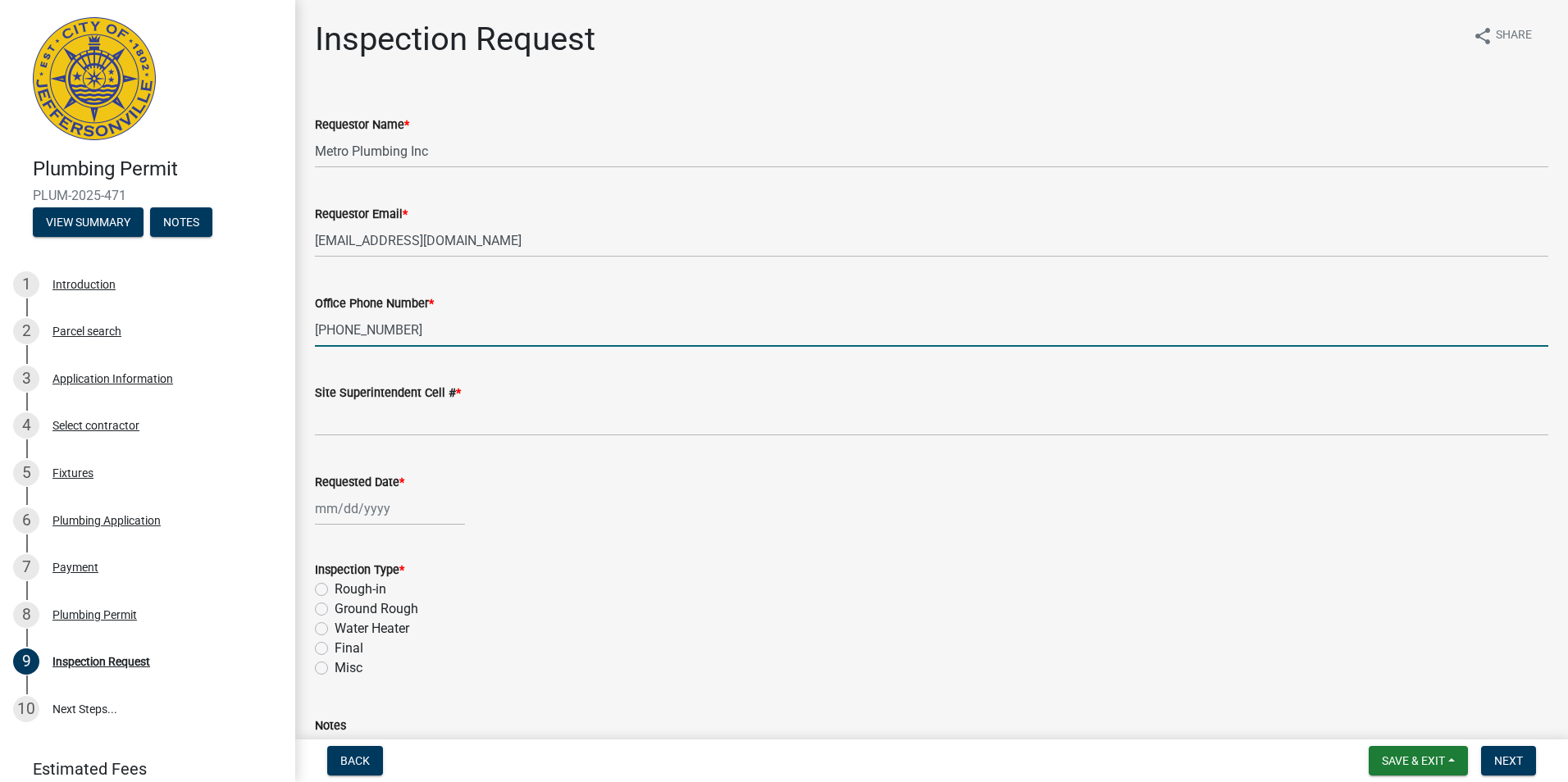
type input "[PHONE_NUMBER]"
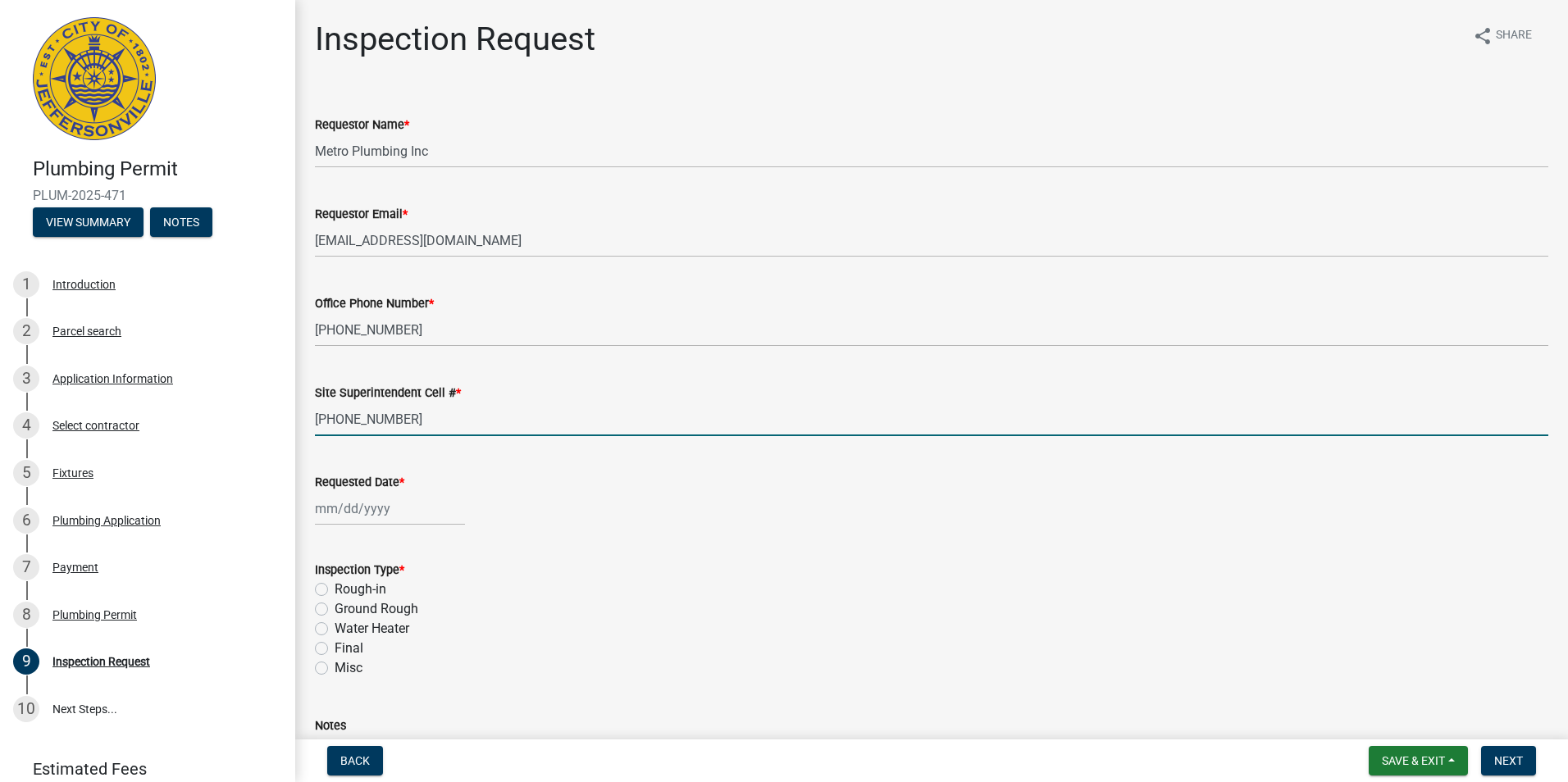
type input "[PHONE_NUMBER]"
select select "9"
select select "2025"
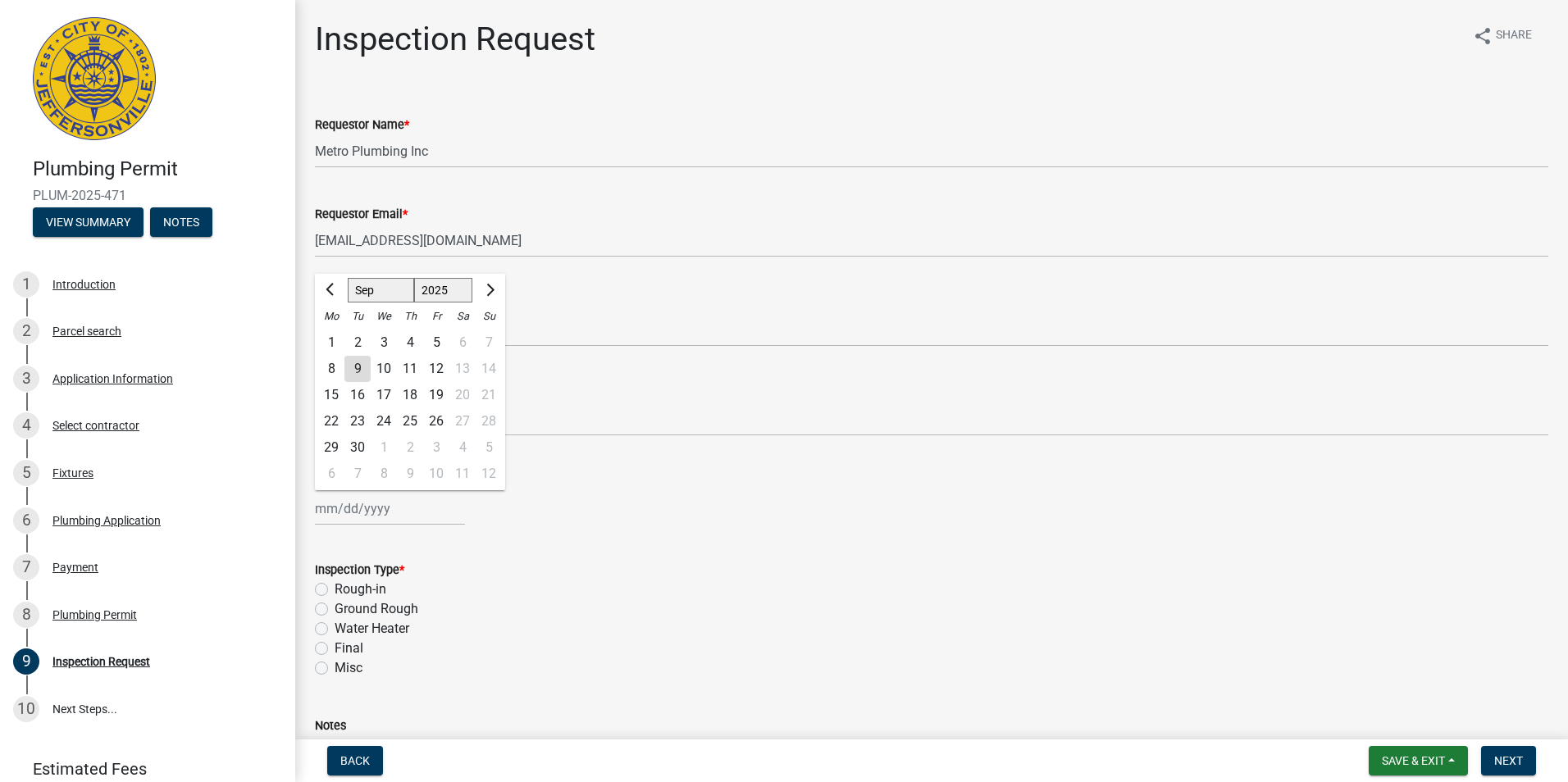
click at [384, 358] on div "10" at bounding box center [384, 369] width 26 height 26
type input "[DATE]"
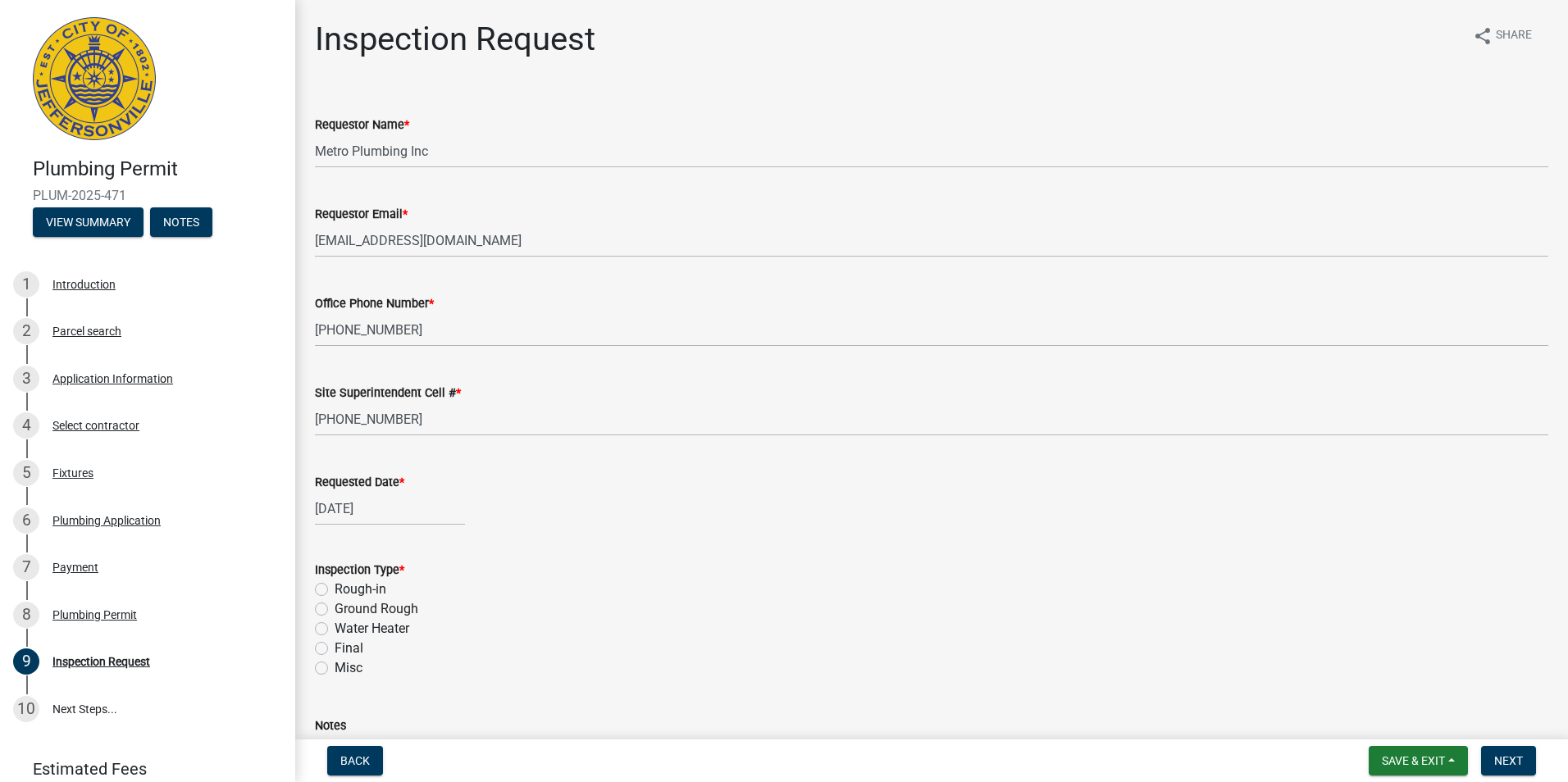
click at [335, 612] on label "Ground Rough" at bounding box center [376, 609] width 84 height 19
click at [335, 610] on input "Ground Rough" at bounding box center [340, 605] width 11 height 11
radio input "true"
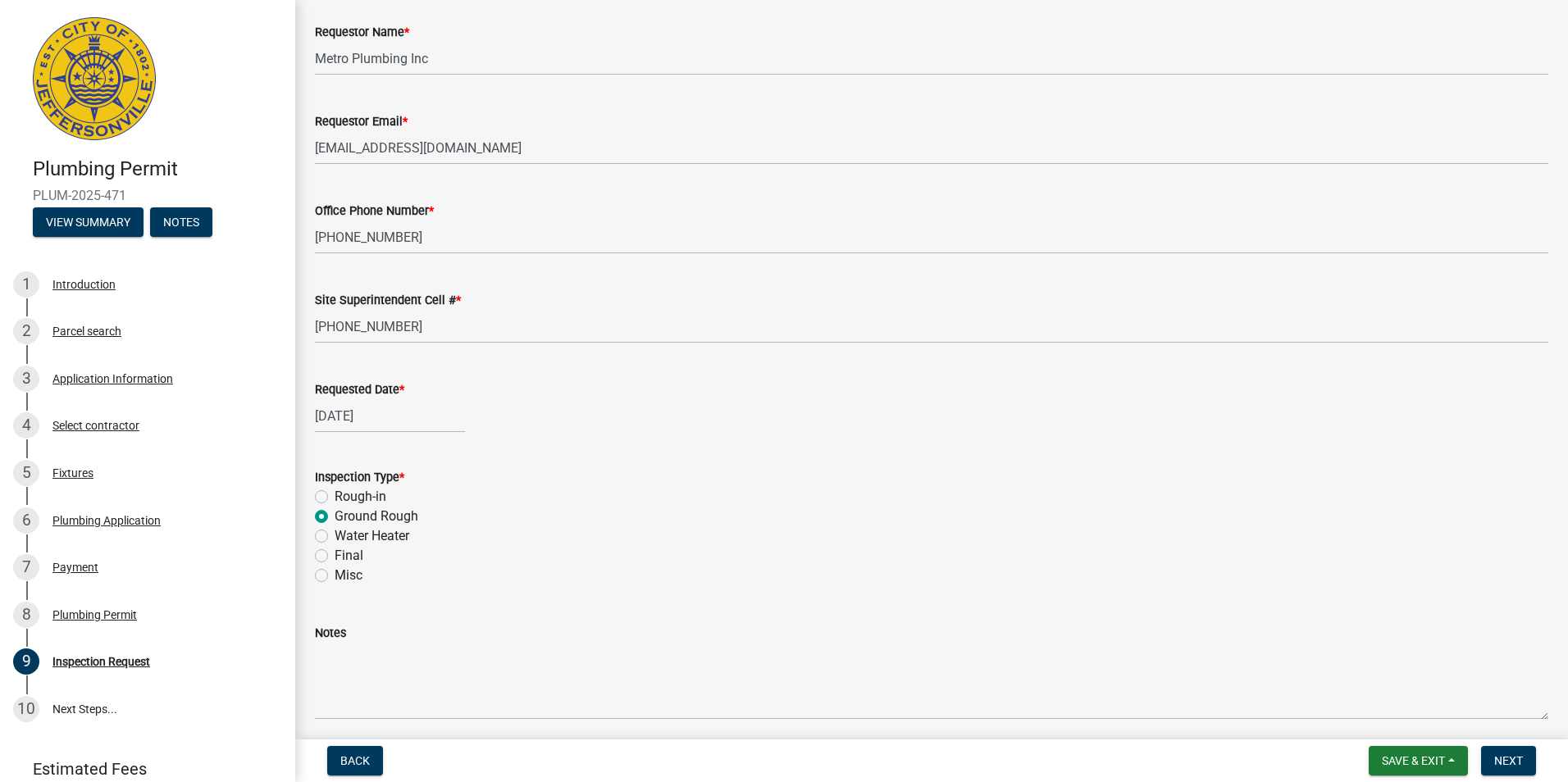
scroll to position [156, 0]
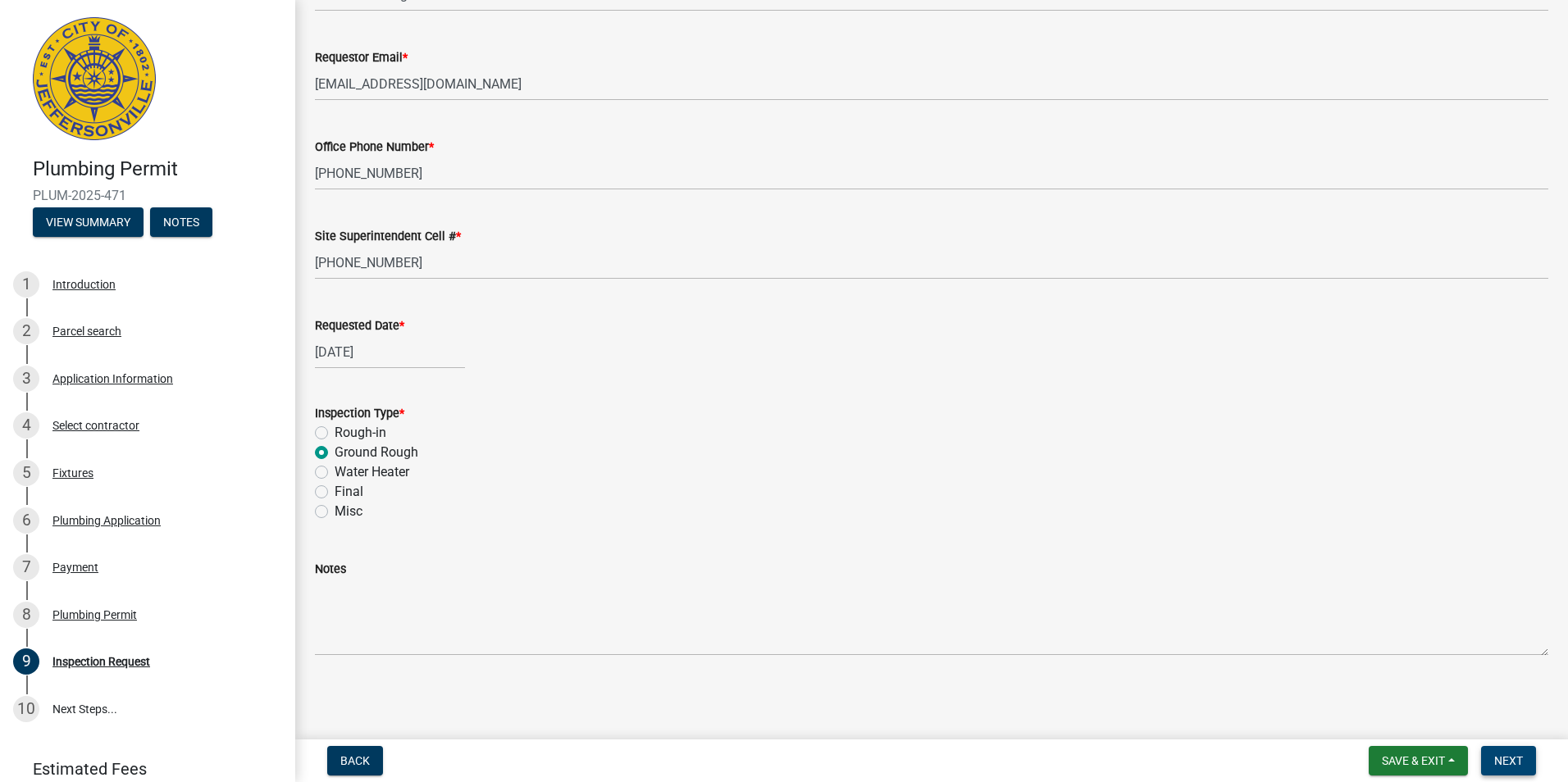
click at [1502, 756] on span "Next" at bounding box center [1508, 760] width 29 height 13
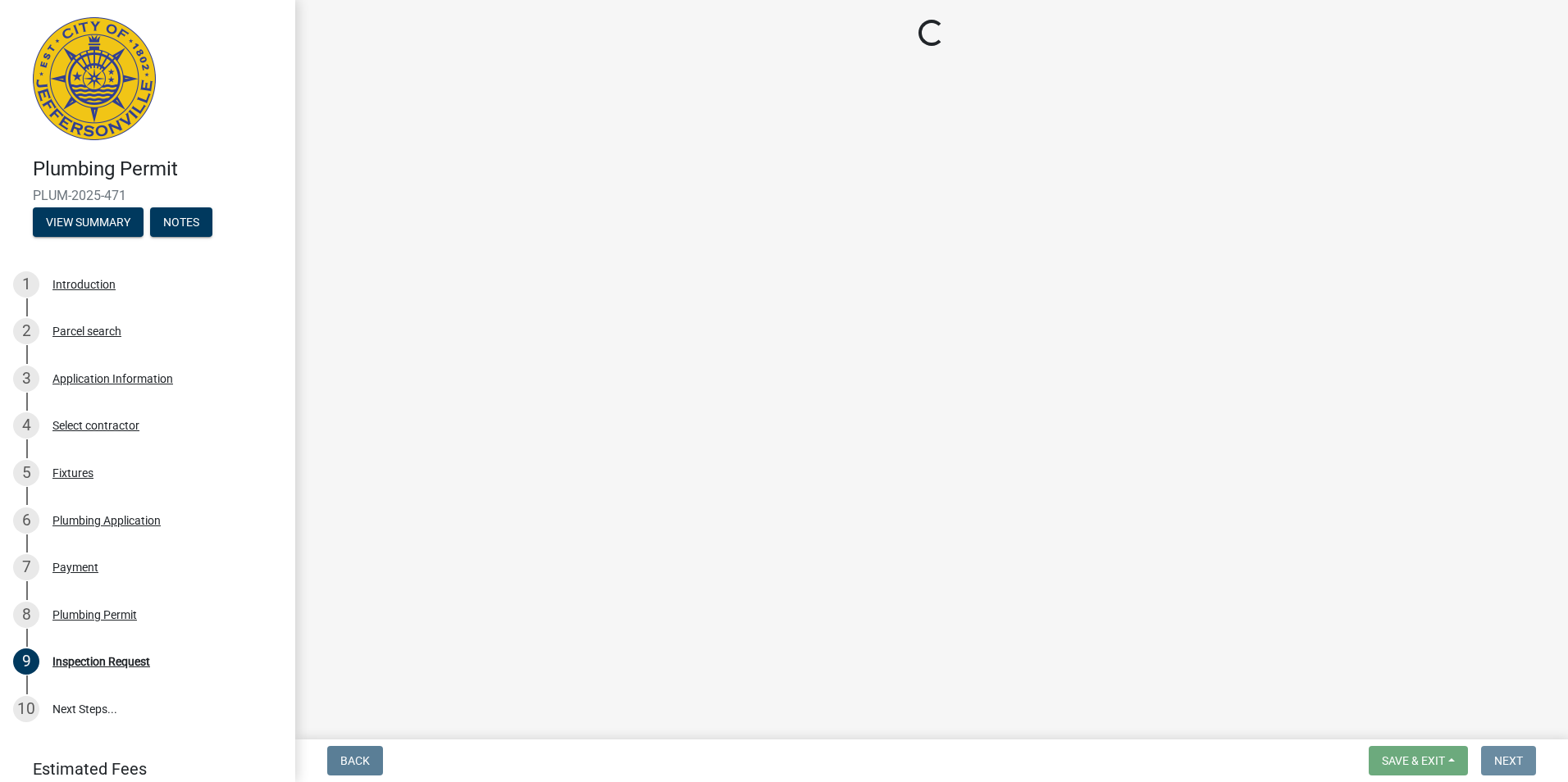
scroll to position [0, 0]
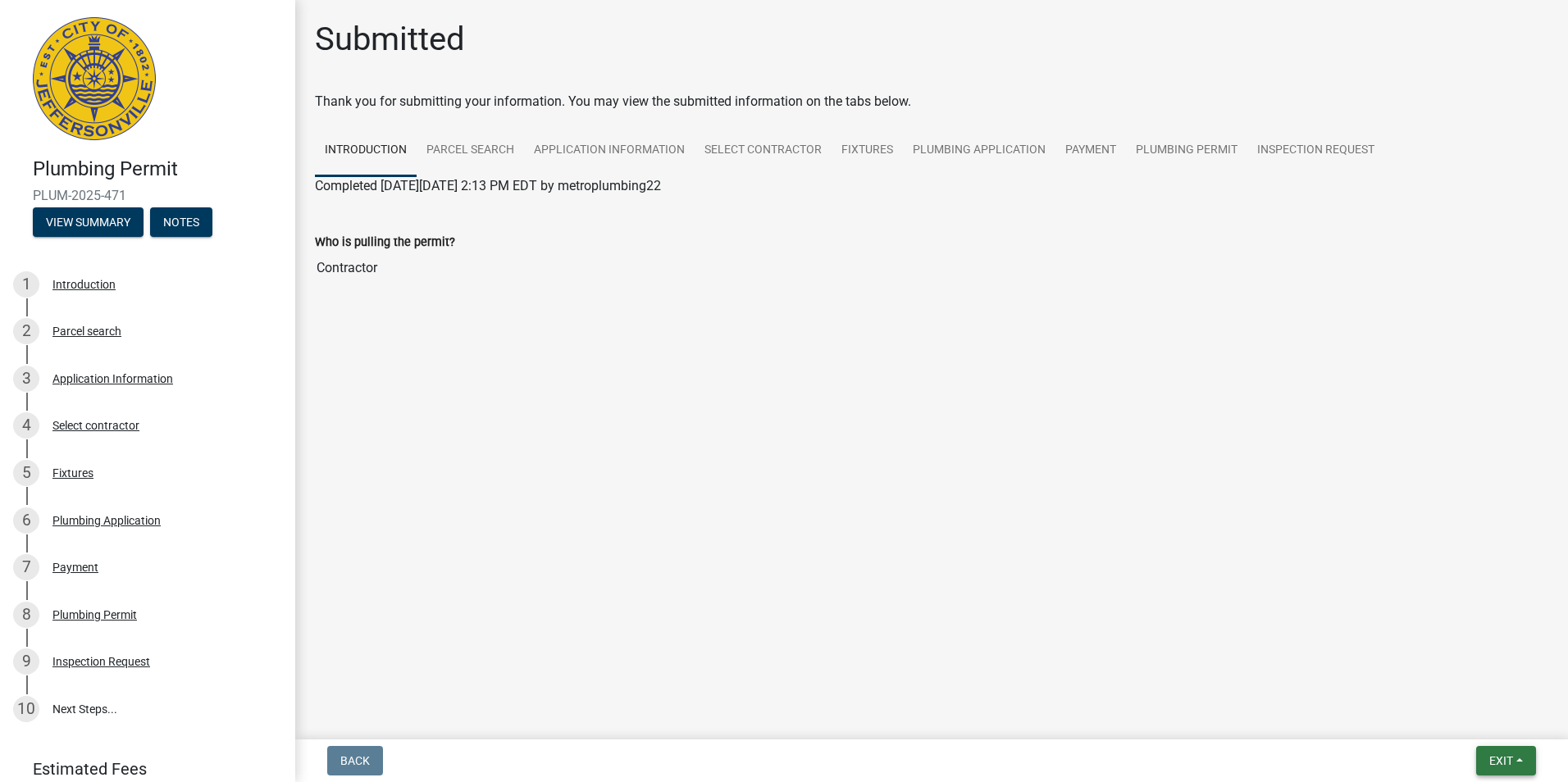
click at [1499, 757] on span "Exit" at bounding box center [1500, 760] width 24 height 13
click at [1479, 722] on button "Save & Exit" at bounding box center [1470, 718] width 132 height 40
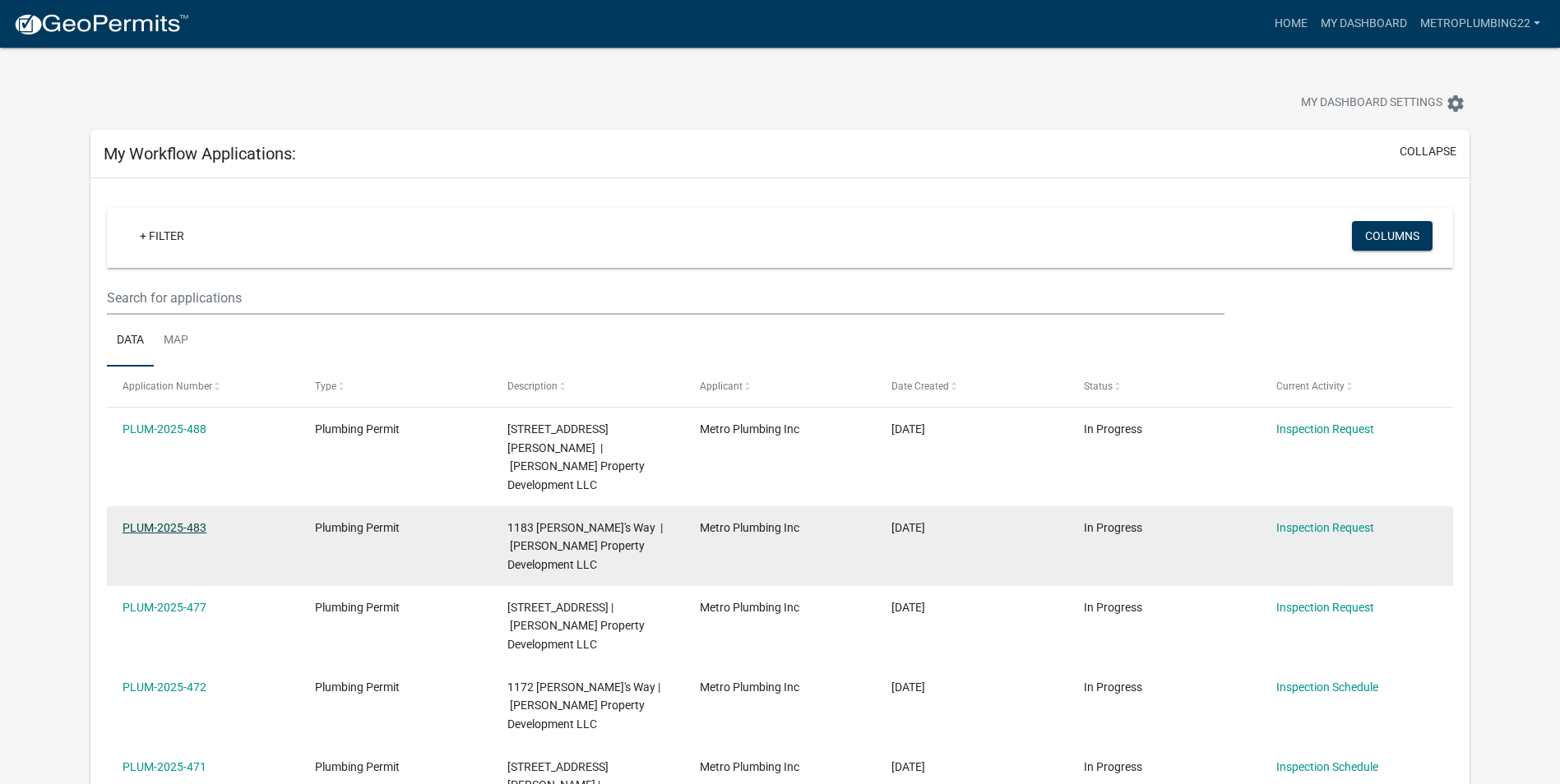
click at [183, 521] on link "PLUM-2025-483" at bounding box center [164, 527] width 84 height 13
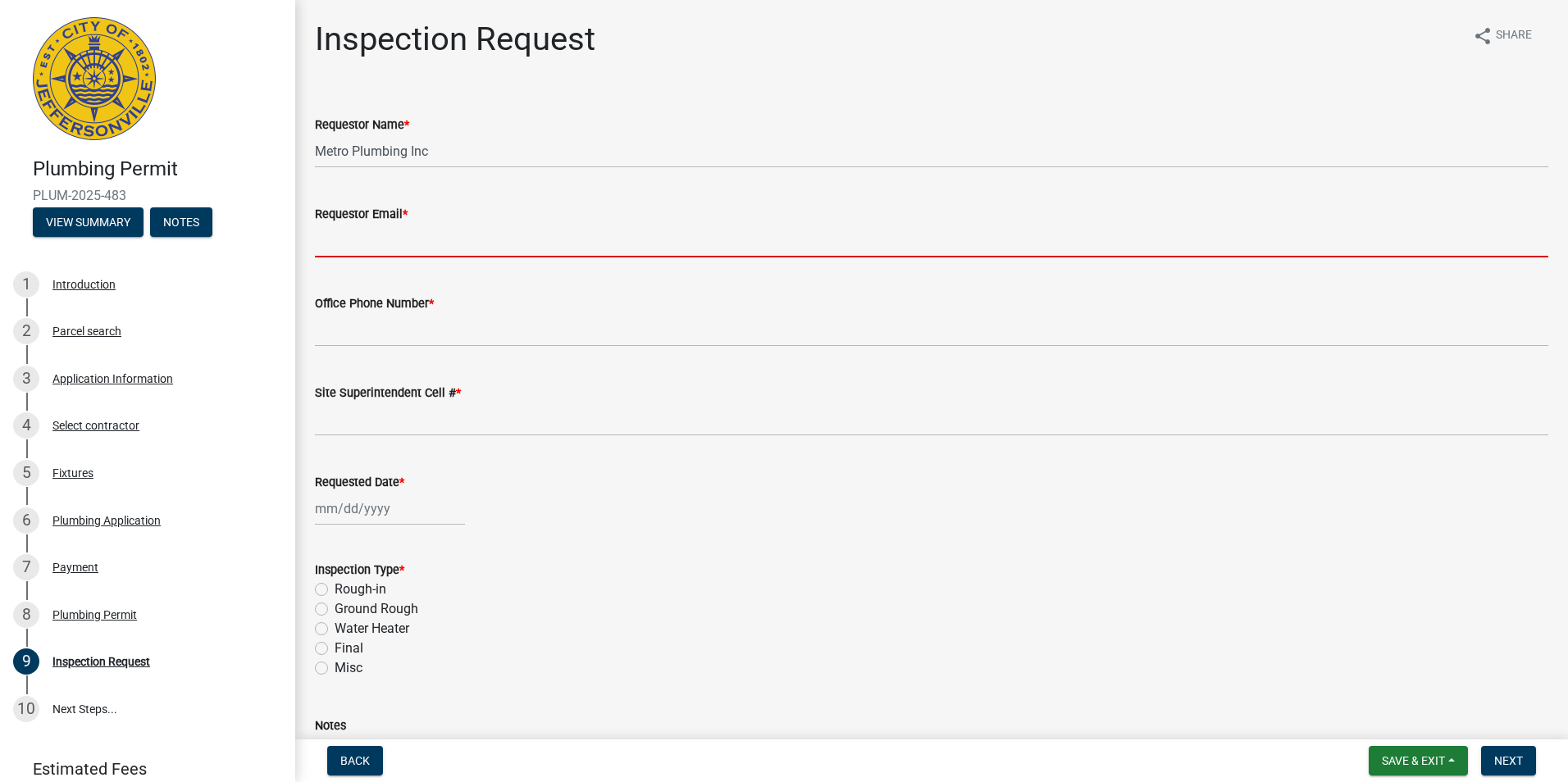
click at [351, 250] on input "Requestor Email *" at bounding box center [931, 241] width 1233 height 34
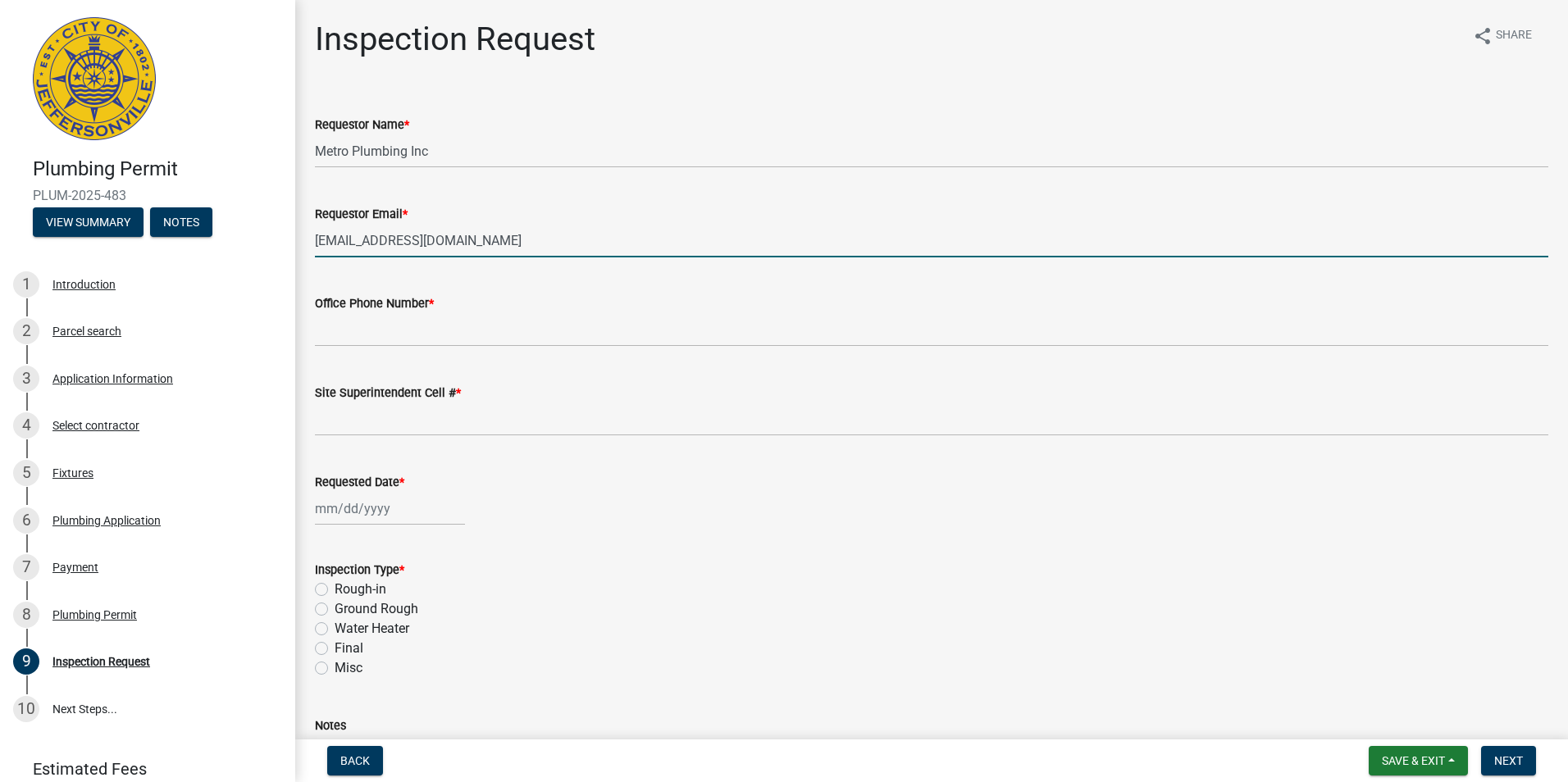
type input "[EMAIL_ADDRESS][DOMAIN_NAME]"
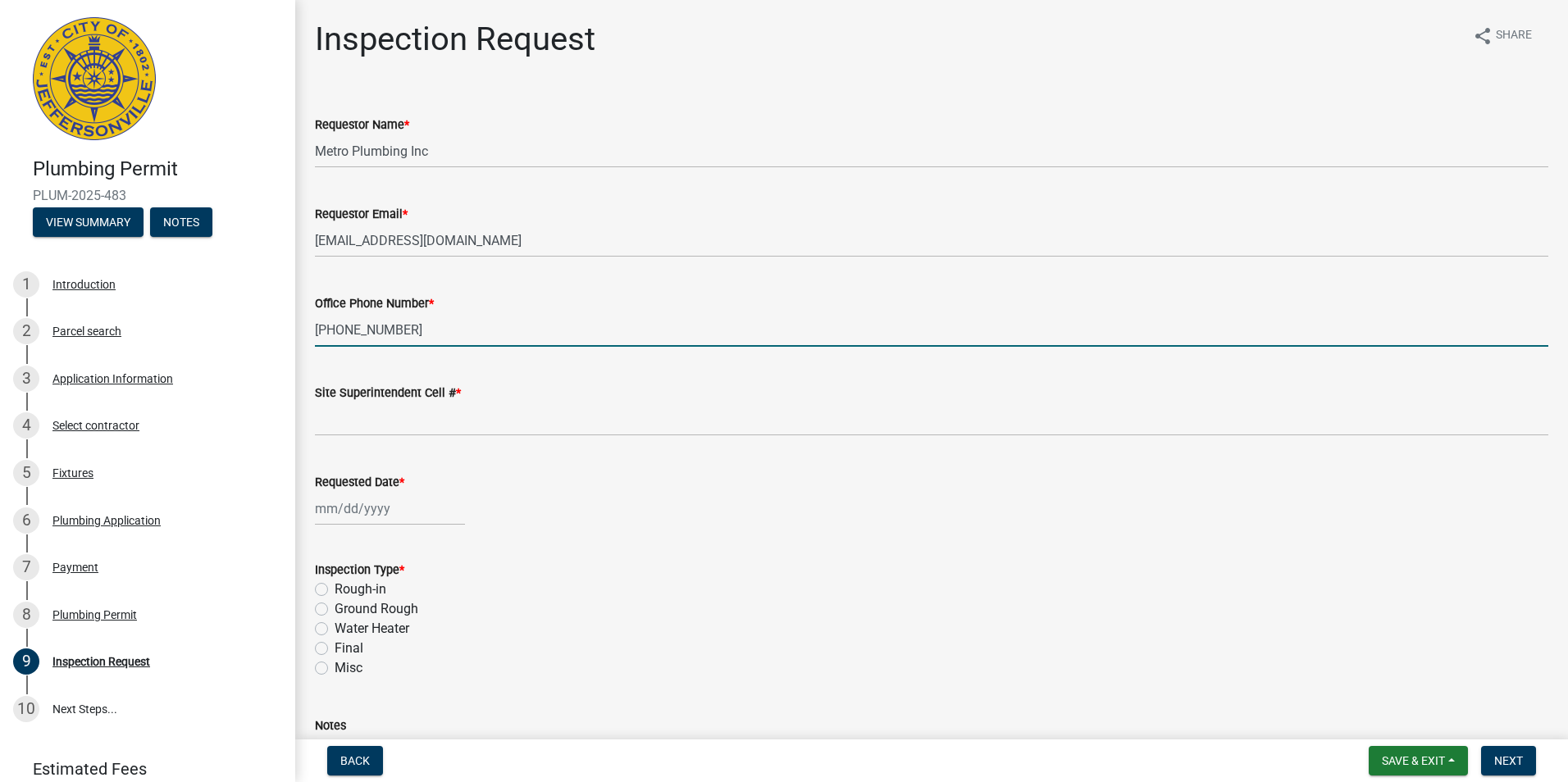
type input "[PHONE_NUMBER]"
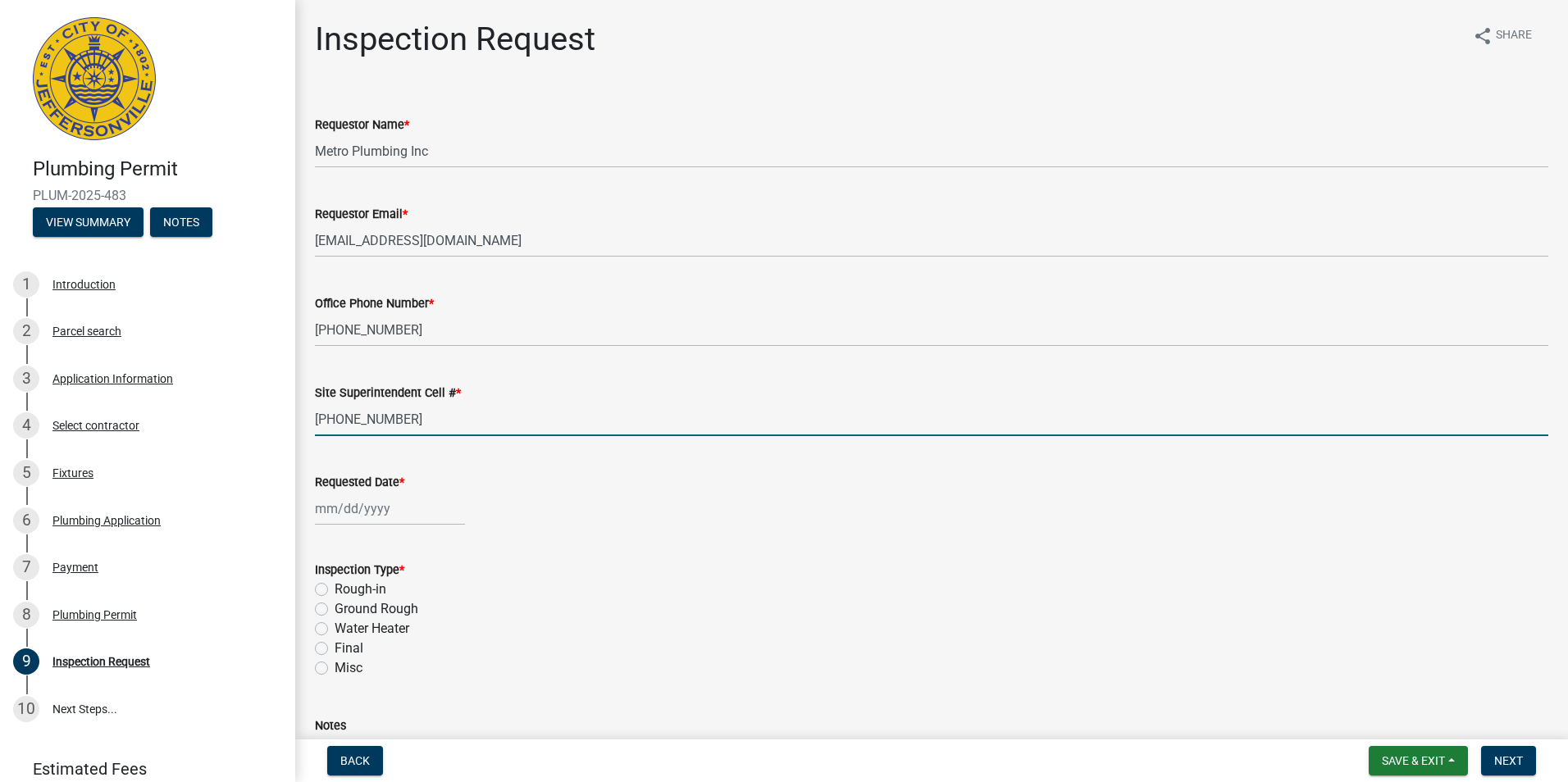
type input "[PHONE_NUMBER]"
select select "9"
select select "2025"
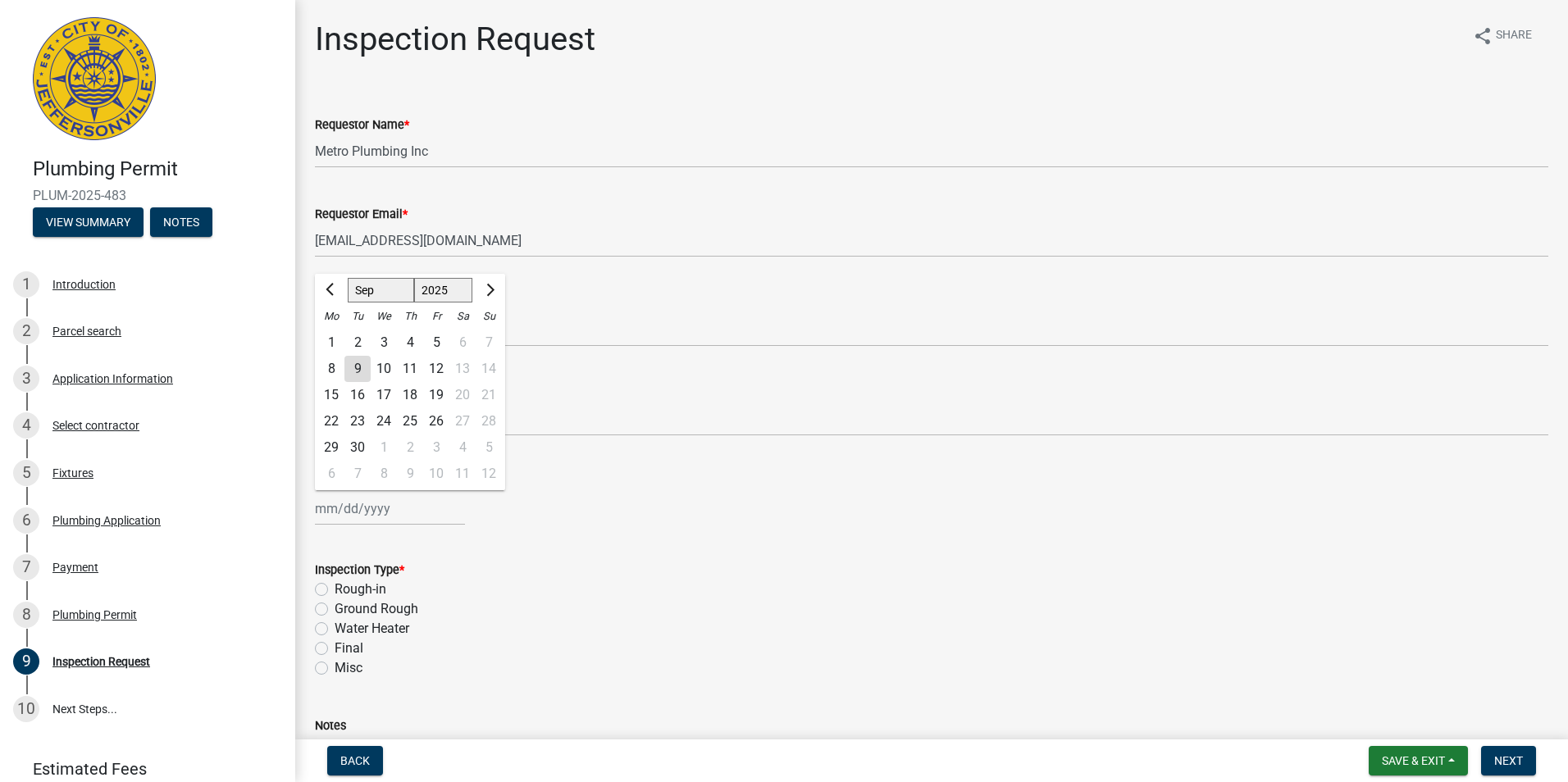
click at [389, 368] on div "10" at bounding box center [384, 369] width 26 height 26
type input "[DATE]"
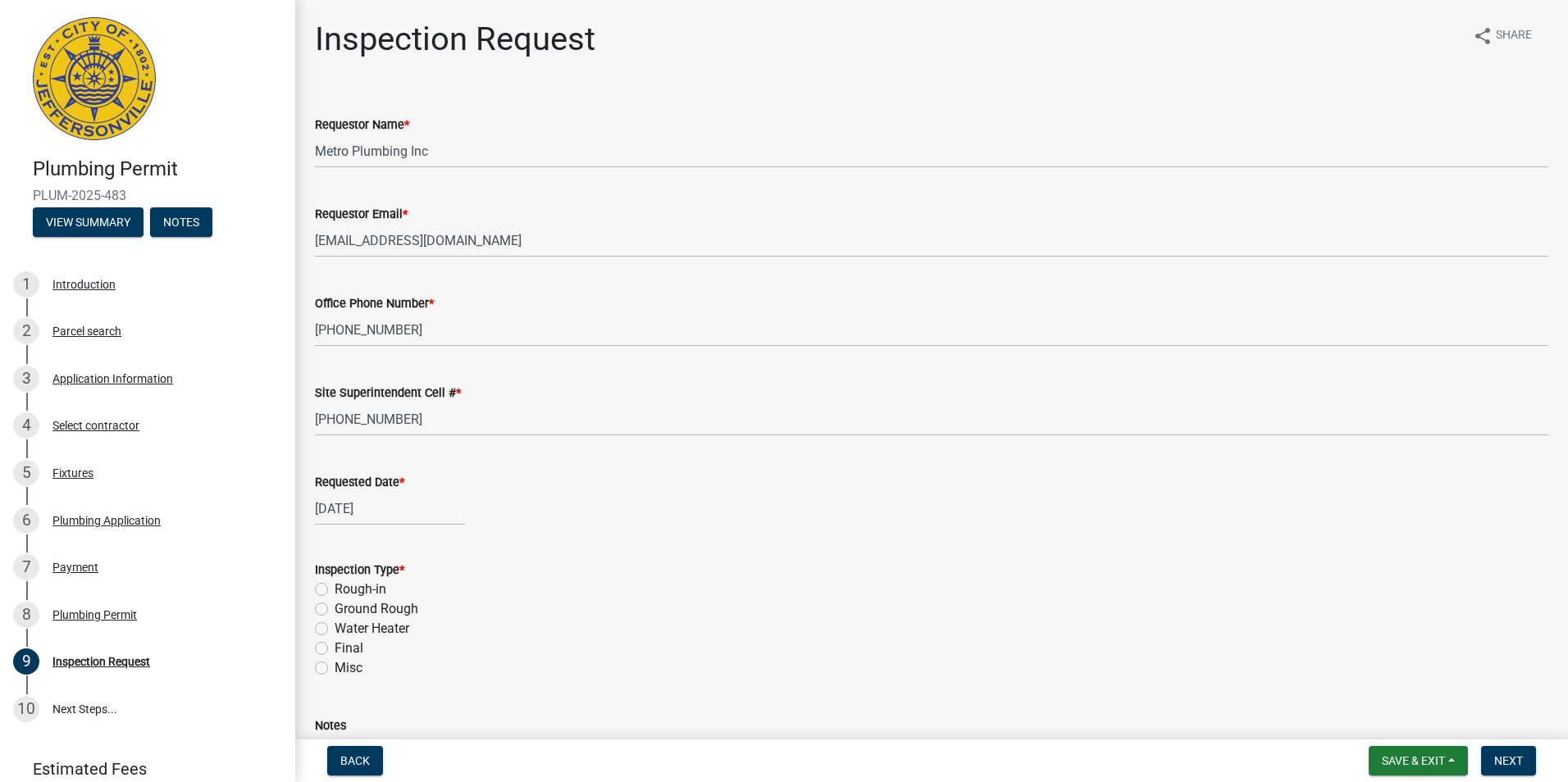
click at [335, 613] on label "Ground Rough" at bounding box center [376, 609] width 84 height 19
click at [335, 610] on input "Ground Rough" at bounding box center [340, 605] width 11 height 11
radio input "true"
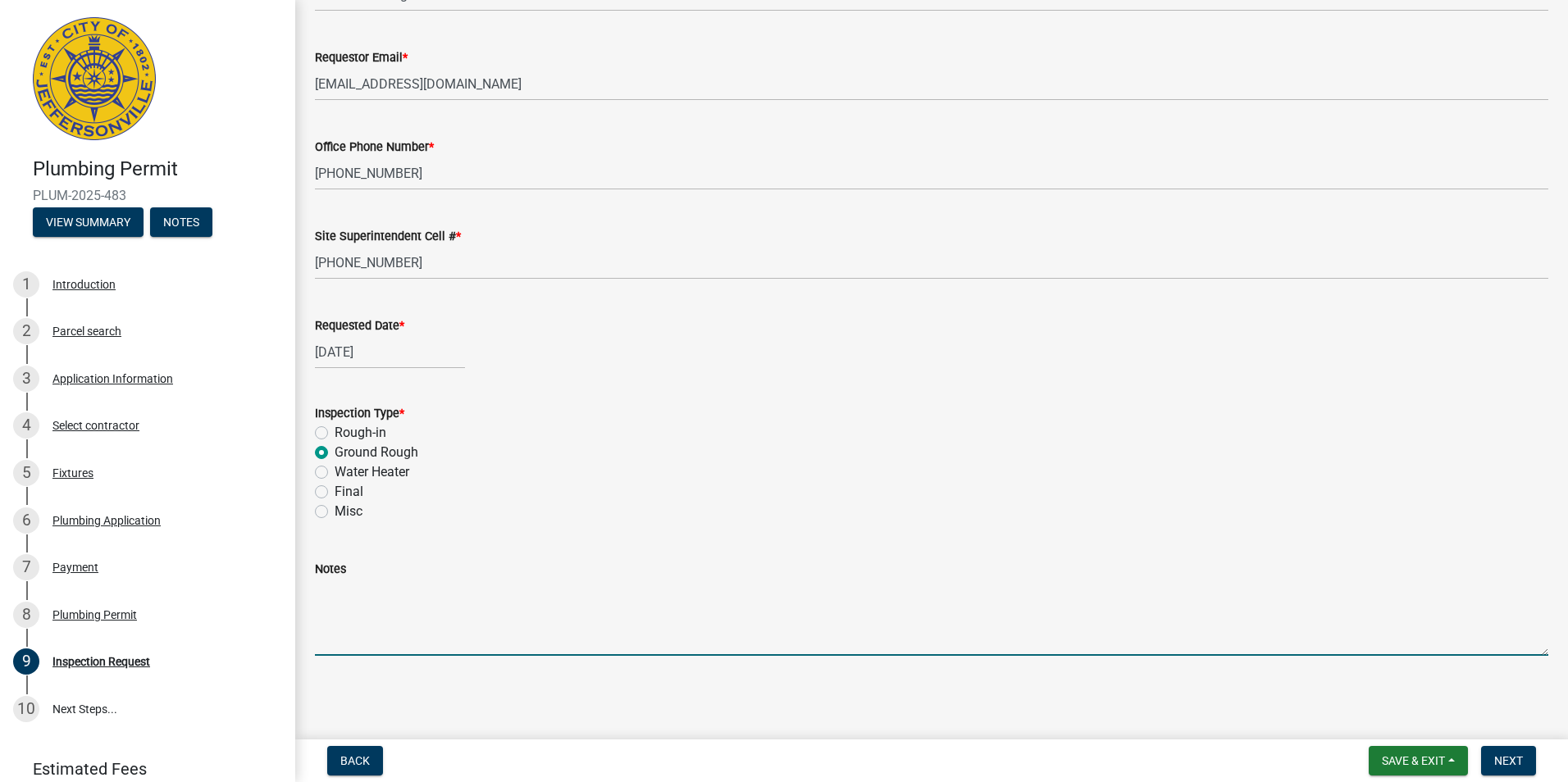
click at [339, 621] on textarea "Notes" at bounding box center [931, 617] width 1233 height 77
click at [531, 590] on textarea "Please schedule for 9/10" at bounding box center [931, 617] width 1233 height 77
type textarea "Please schedule for [DATE] in the afternoon. Thank you"
click at [1525, 759] on button "Next" at bounding box center [1508, 760] width 55 height 29
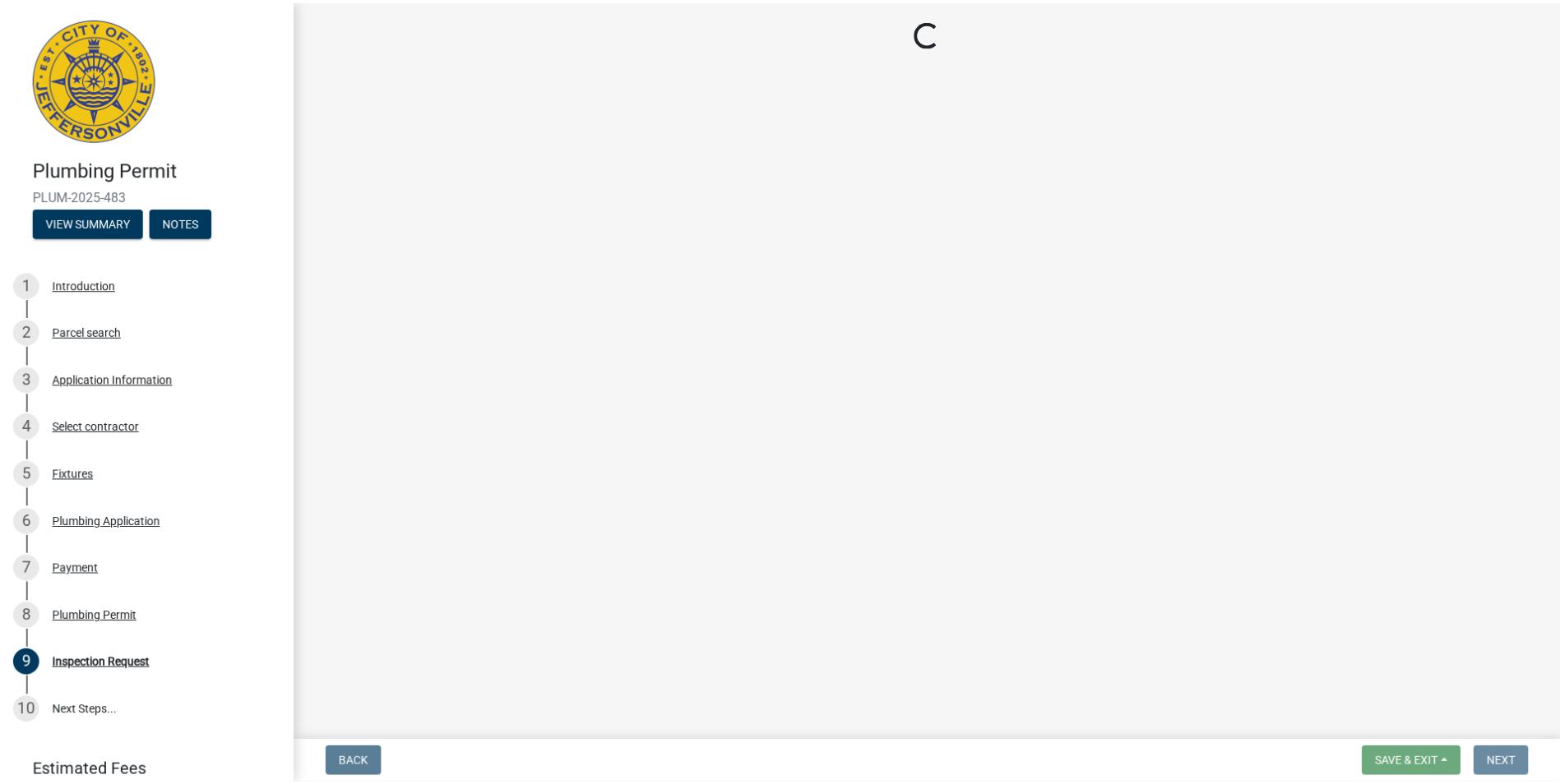
scroll to position [0, 0]
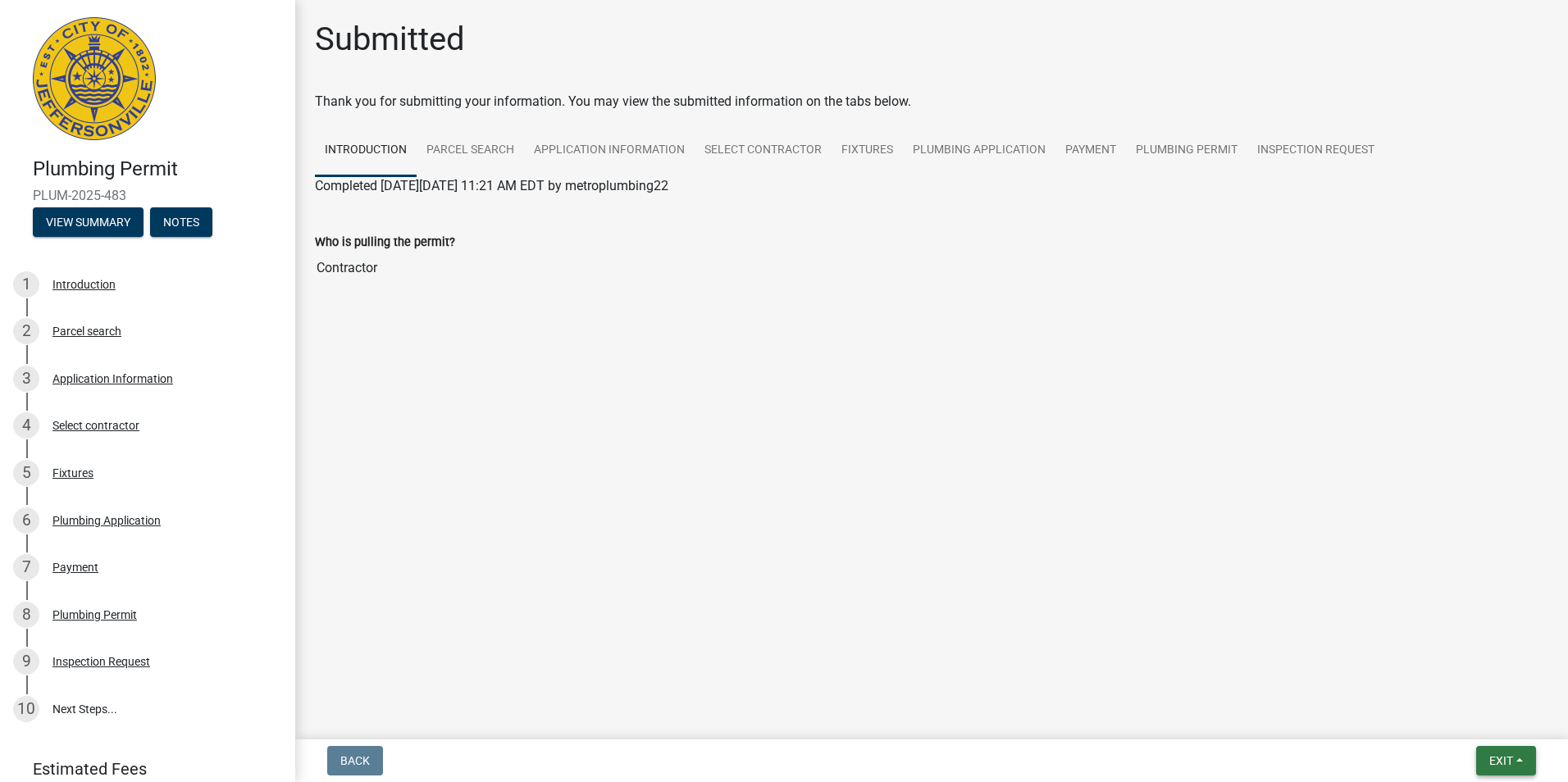
click at [1498, 761] on span "Exit" at bounding box center [1500, 760] width 24 height 13
drag, startPoint x: 1452, startPoint y: 713, endPoint x: 1436, endPoint y: 696, distance: 23.3
click at [1452, 713] on button "Save & Exit" at bounding box center [1470, 718] width 132 height 40
